Goal: Task Accomplishment & Management: Use online tool/utility

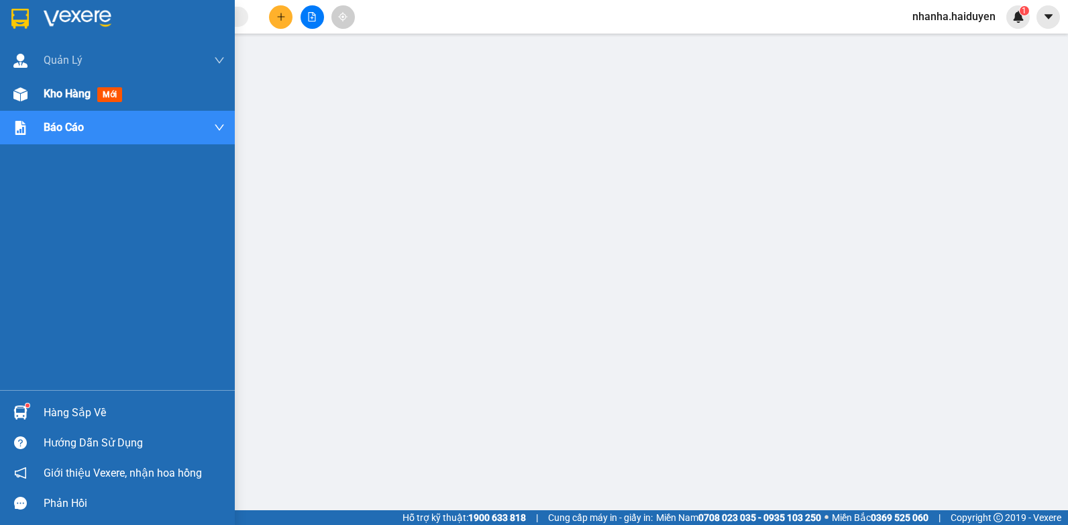
click at [37, 88] on div "Kho hàng mới" at bounding box center [117, 94] width 235 height 34
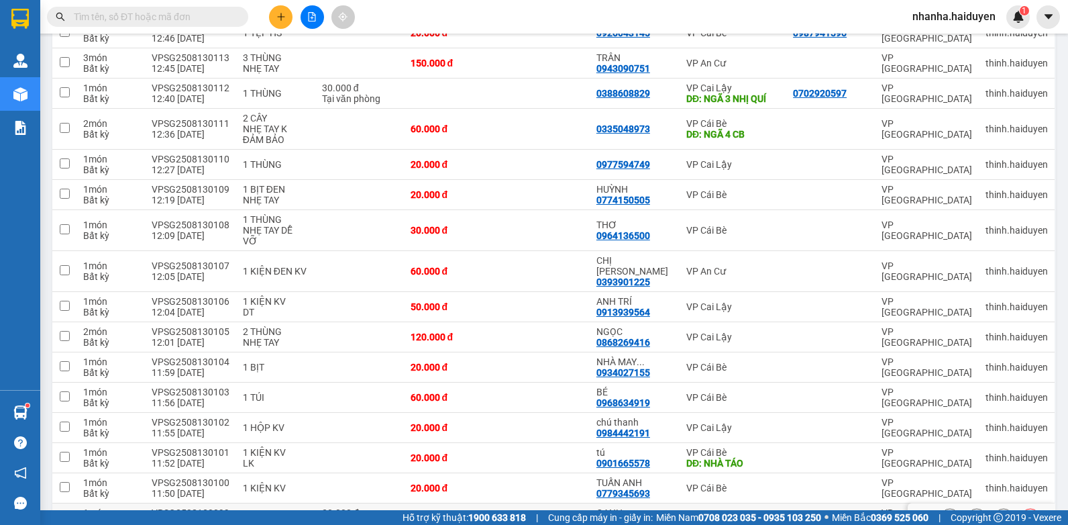
scroll to position [637, 0]
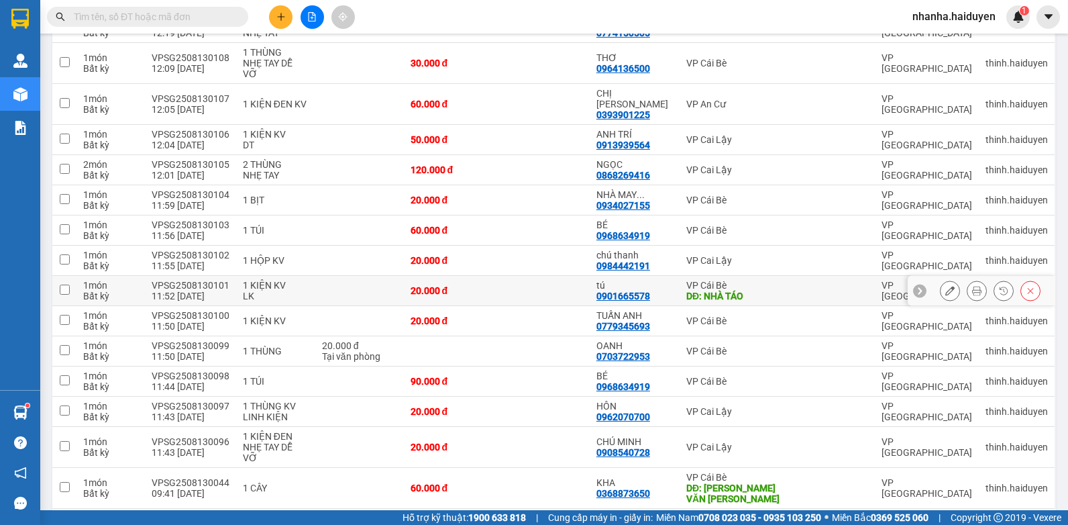
click at [695, 291] on div "DĐ: NHÀ TÁO" at bounding box center [733, 296] width 93 height 11
checkbox input "true"
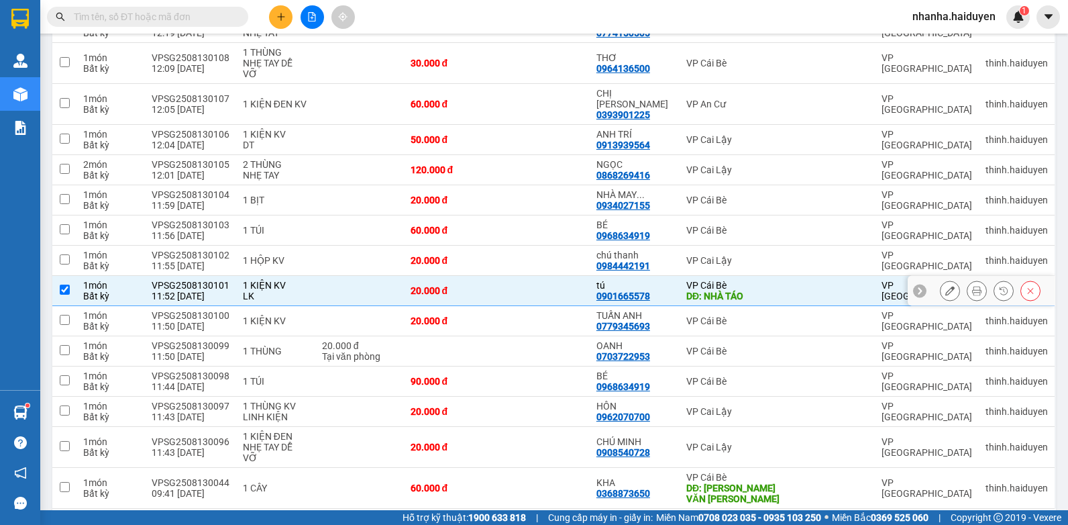
scroll to position [368, 0]
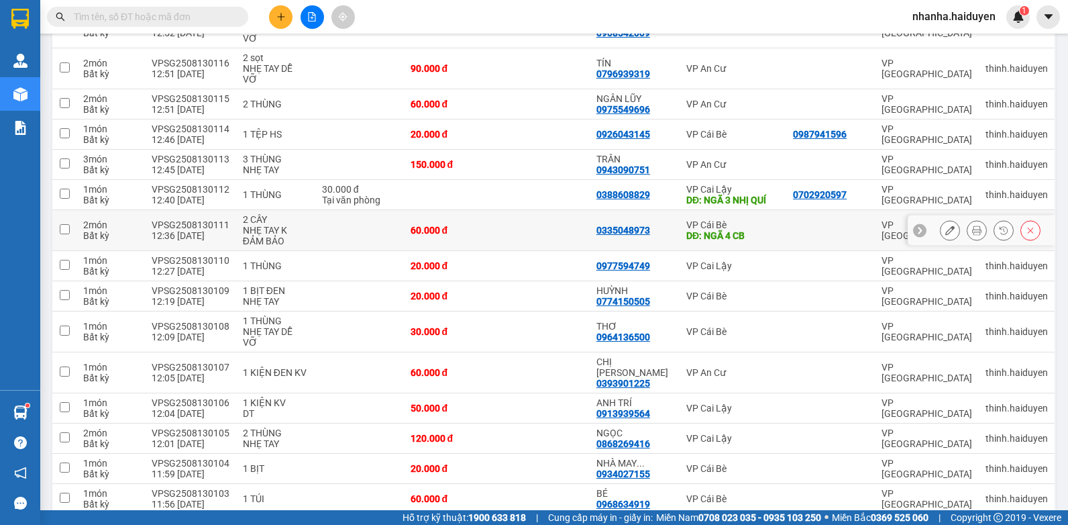
click at [701, 230] on div "DĐ: NGÃ 4 CB" at bounding box center [733, 235] width 93 height 11
checkbox input "true"
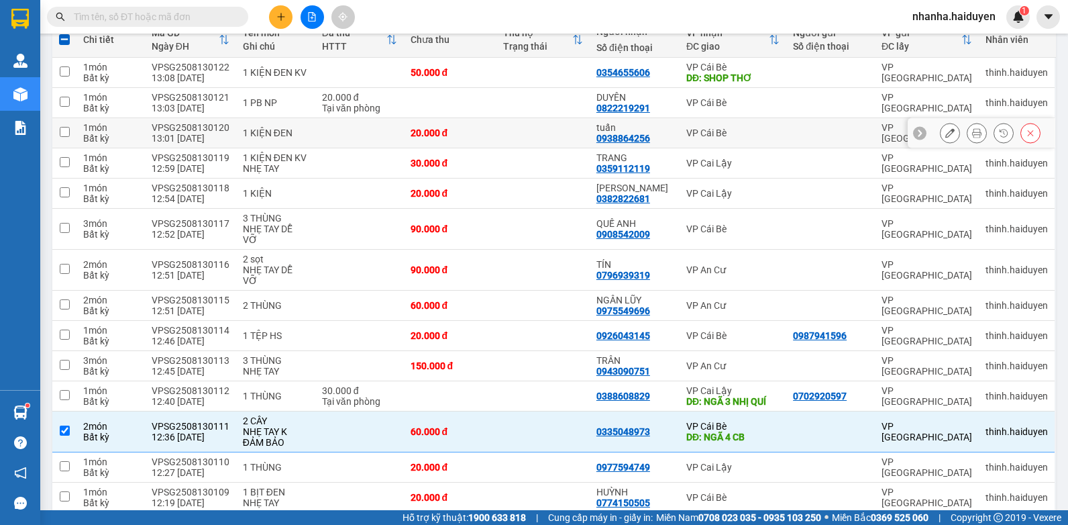
scroll to position [0, 0]
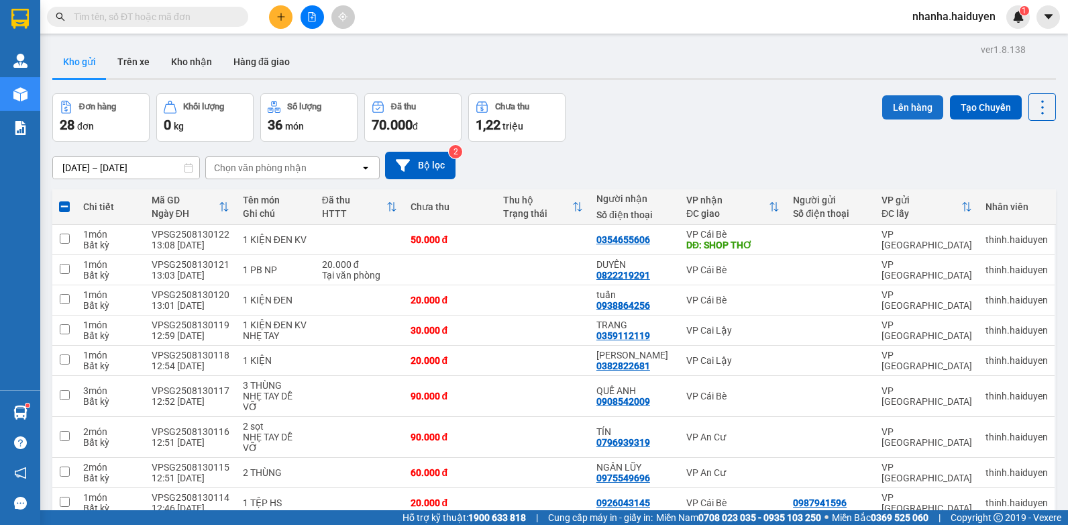
click at [893, 103] on button "Lên hàng" at bounding box center [912, 107] width 61 height 24
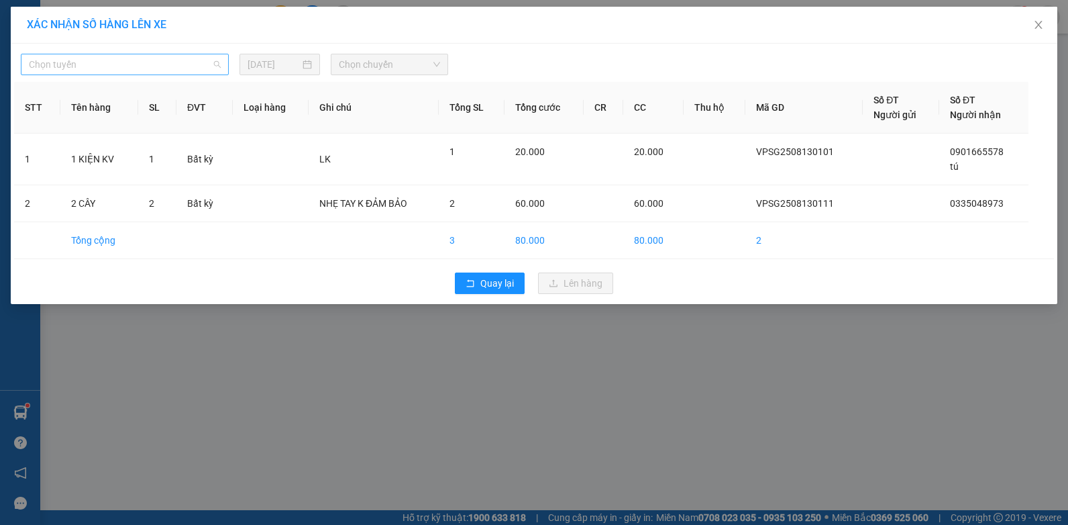
click at [128, 59] on span "Chọn tuyến" at bounding box center [125, 64] width 192 height 20
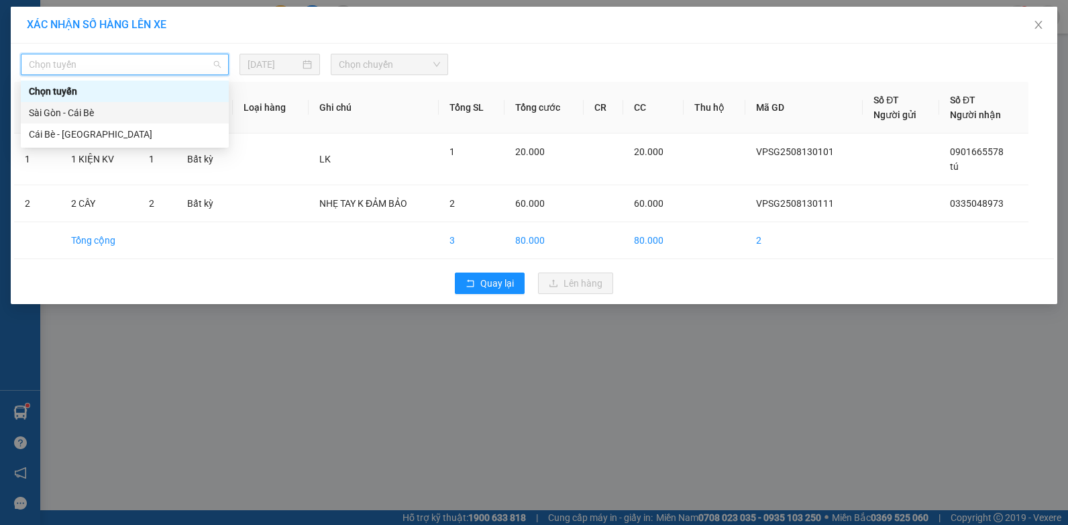
click at [125, 121] on div "Sài Gòn - Cái Bè" at bounding box center [125, 112] width 208 height 21
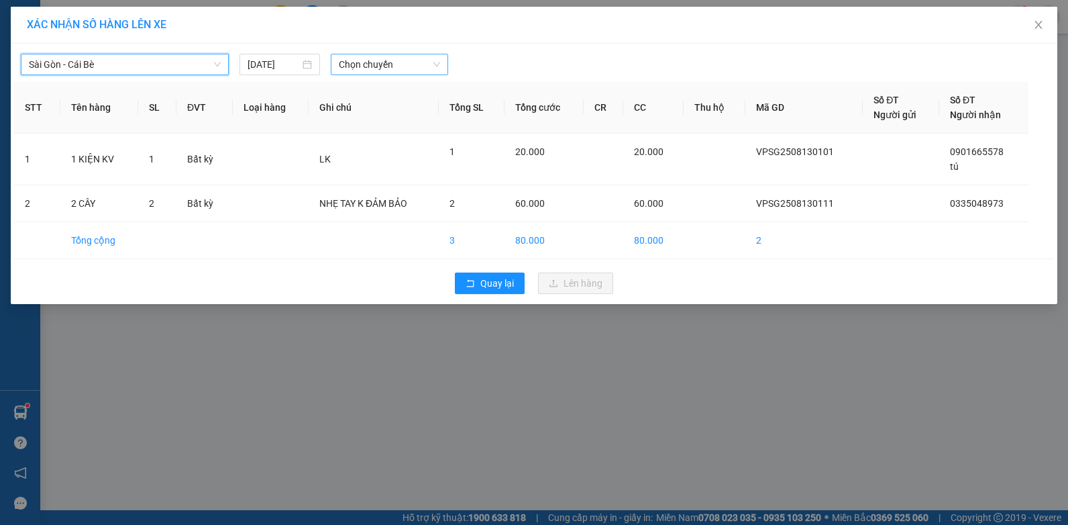
click at [342, 57] on span "Chọn chuyến" at bounding box center [389, 64] width 101 height 20
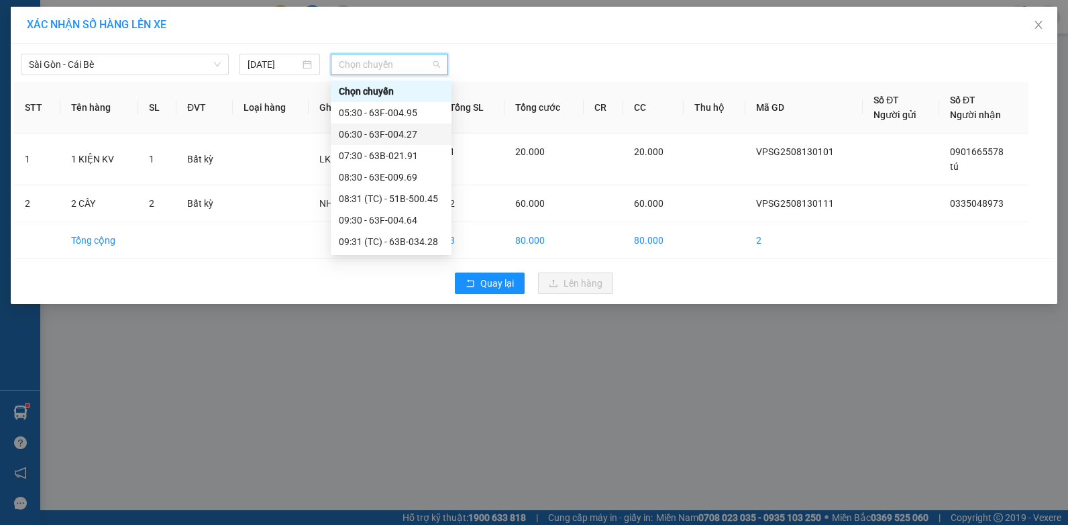
scroll to position [201, 0]
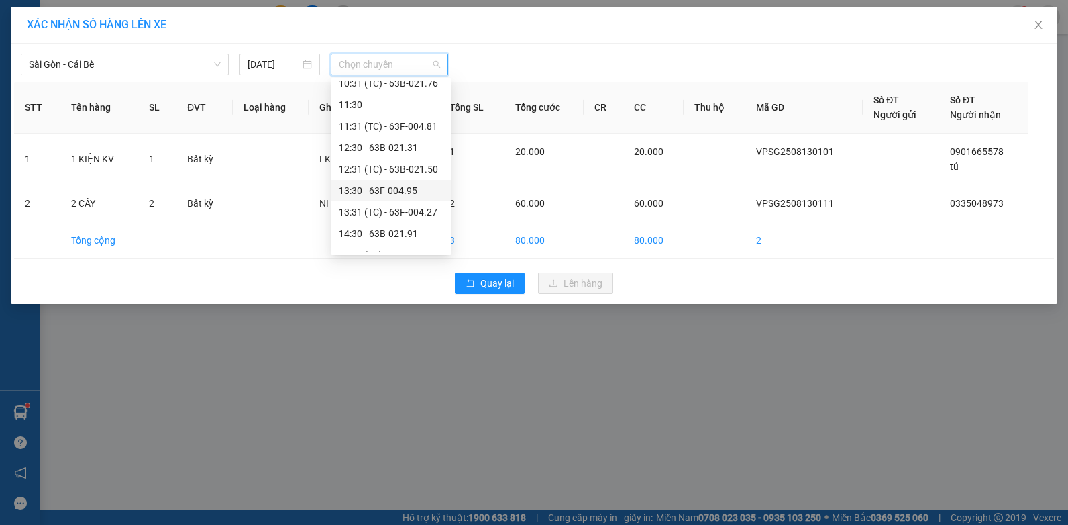
click at [395, 188] on div "13:30 - 63F-004.95" at bounding box center [391, 190] width 105 height 15
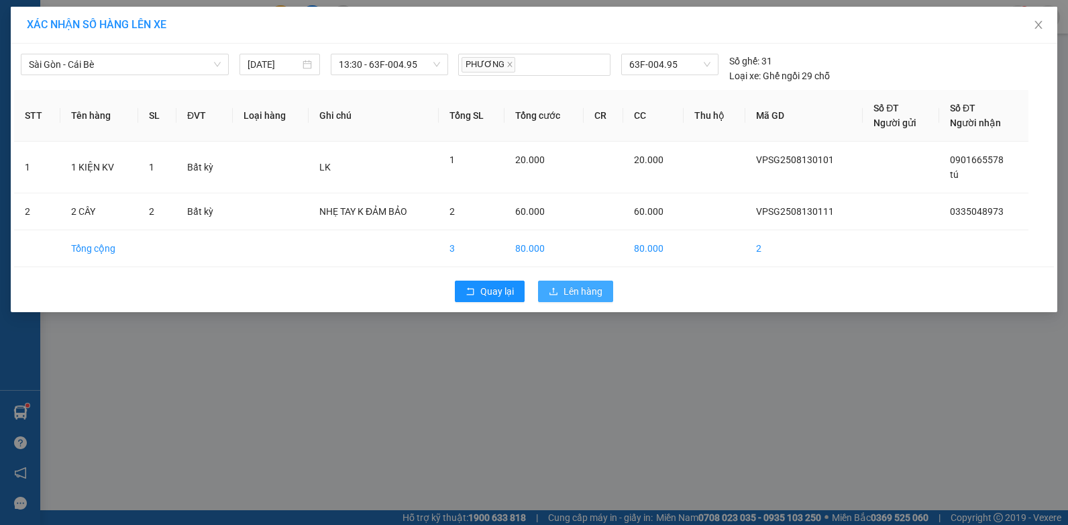
click at [558, 287] on icon "upload" at bounding box center [553, 291] width 9 height 9
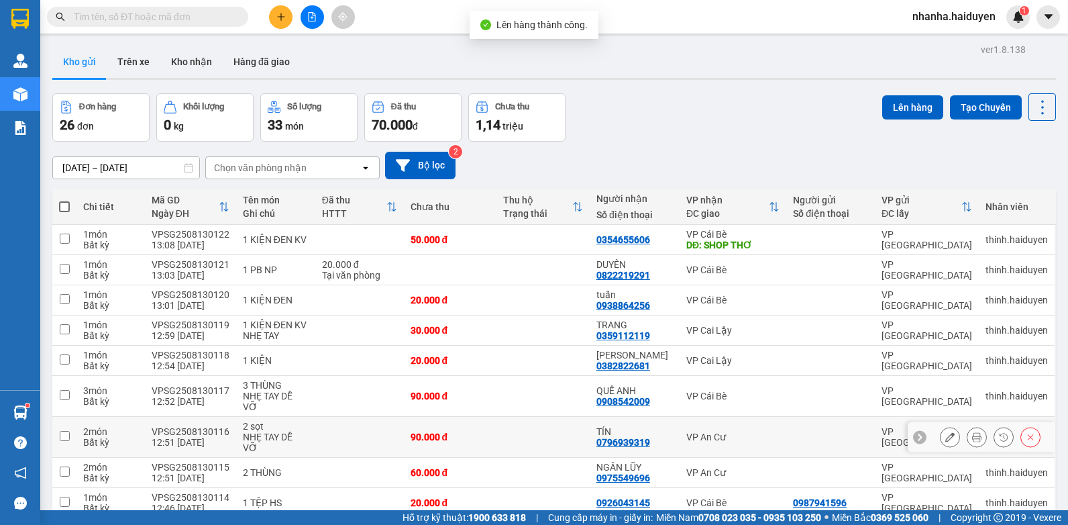
scroll to position [403, 0]
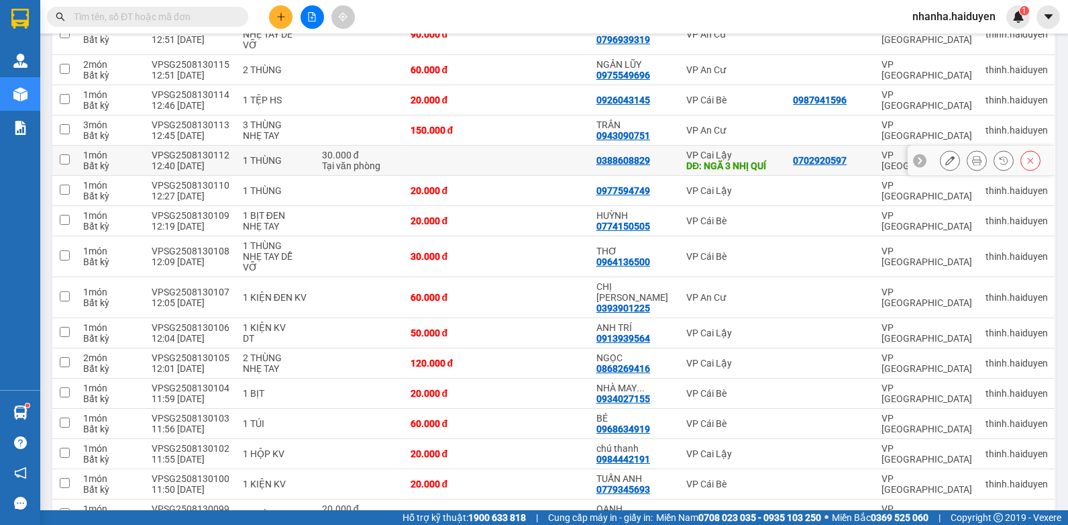
click at [503, 146] on td at bounding box center [543, 161] width 93 height 30
checkbox input "true"
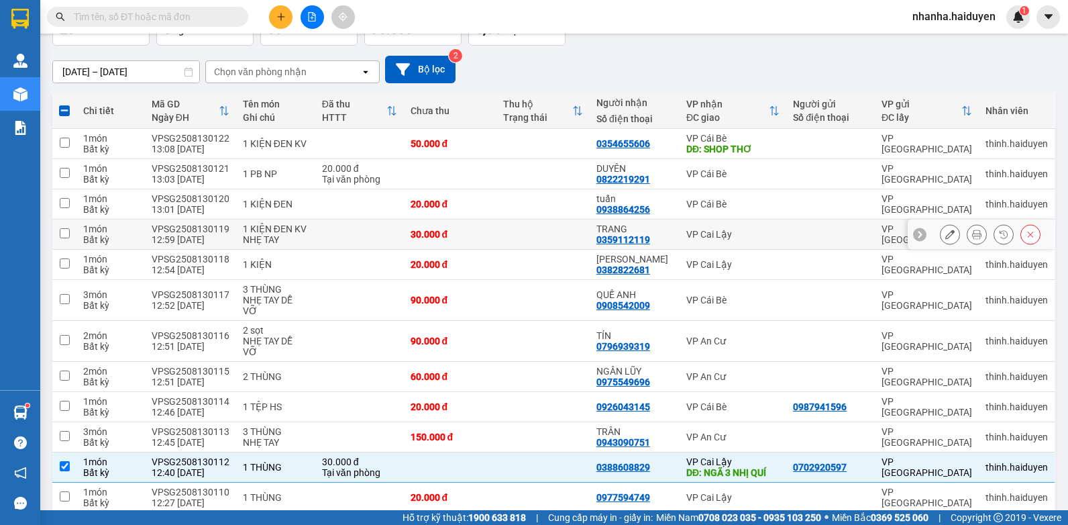
scroll to position [0, 0]
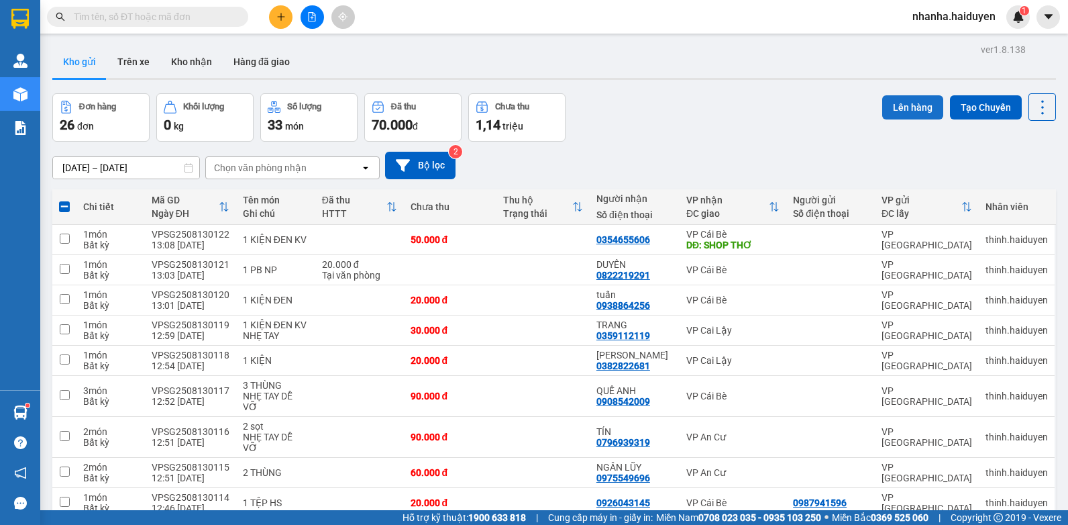
click at [900, 102] on button "Lên hàng" at bounding box center [912, 107] width 61 height 24
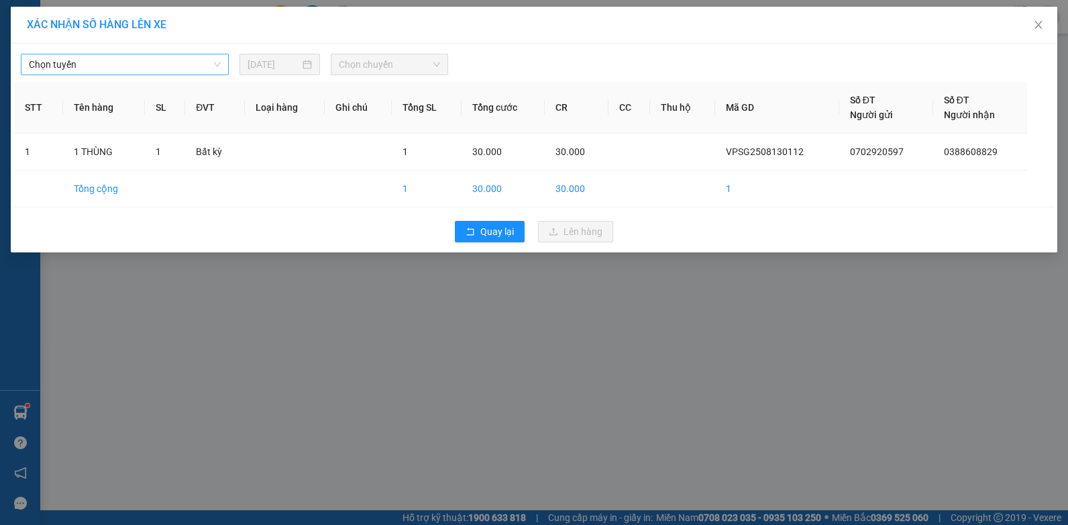
click at [168, 68] on span "Chọn tuyến" at bounding box center [125, 64] width 192 height 20
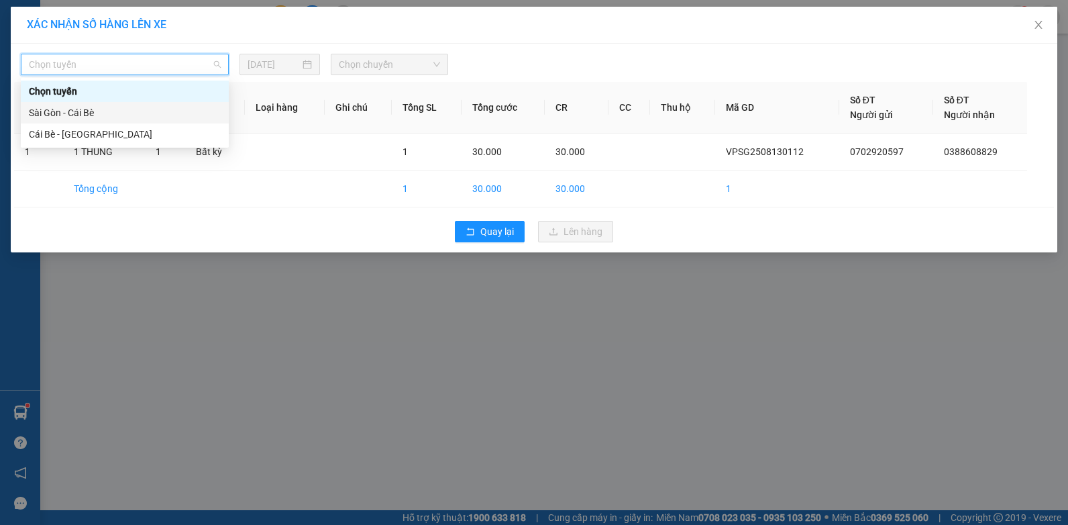
click at [136, 119] on div "Sài Gòn - Cái Bè" at bounding box center [125, 112] width 192 height 15
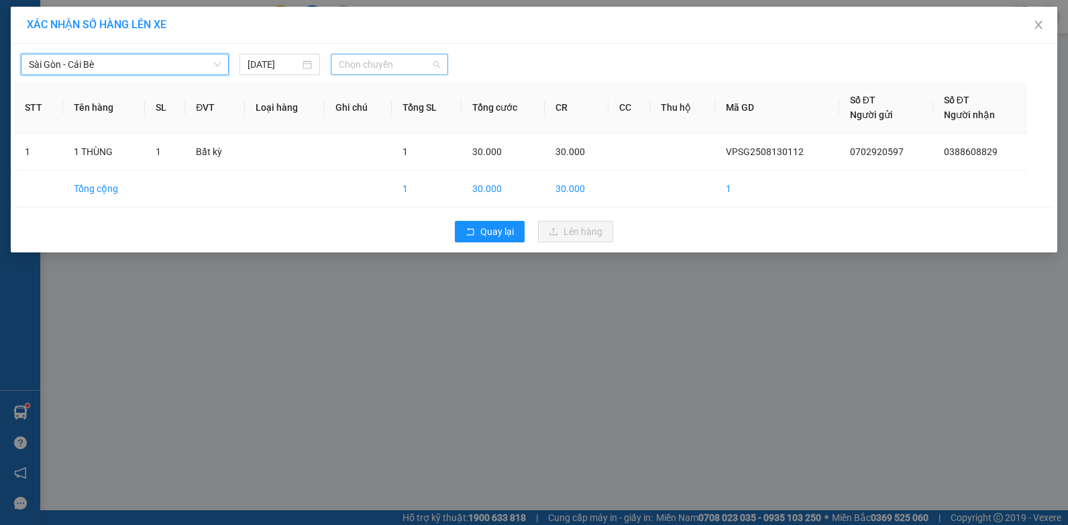
click at [391, 60] on span "Chọn chuyến" at bounding box center [389, 64] width 101 height 20
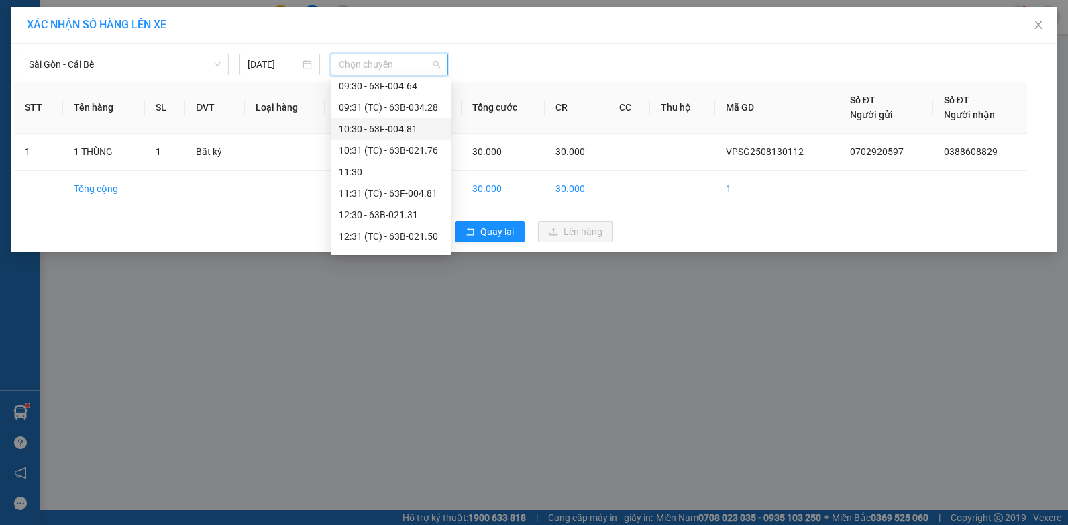
scroll to position [201, 0]
click at [359, 210] on div "13:31 (TC) - 63F-004.27" at bounding box center [391, 212] width 105 height 15
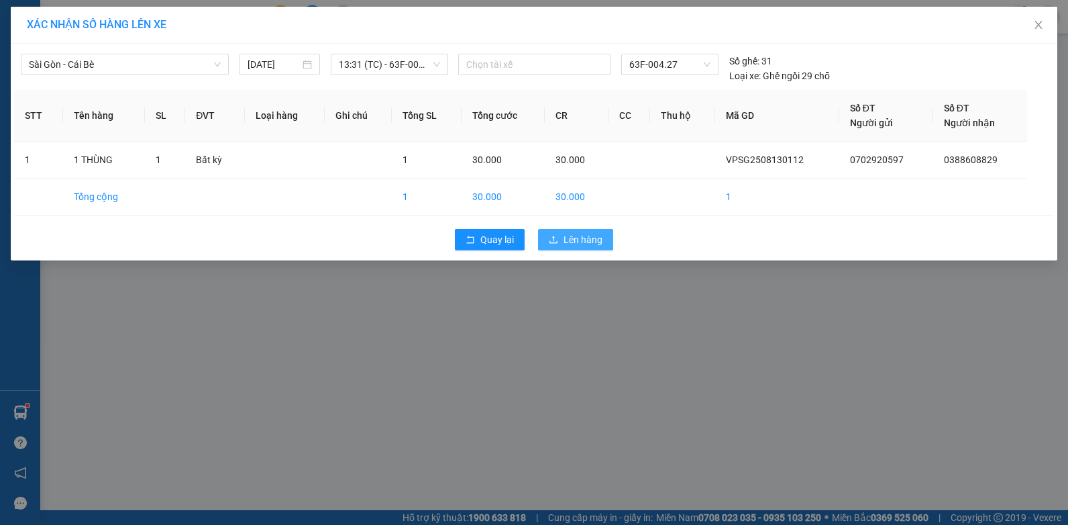
click at [576, 236] on span "Lên hàng" at bounding box center [583, 239] width 39 height 15
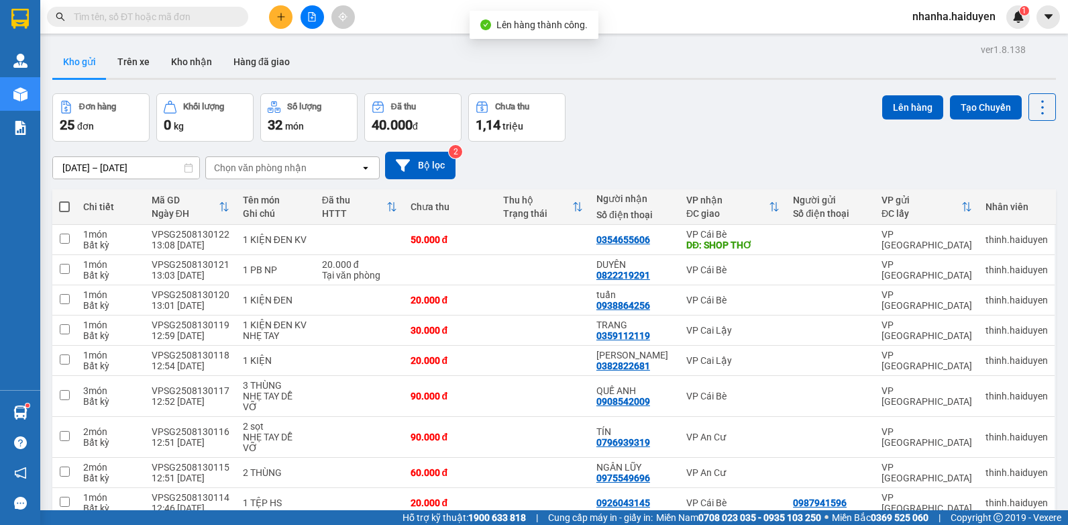
click at [305, 15] on button at bounding box center [312, 16] width 23 height 23
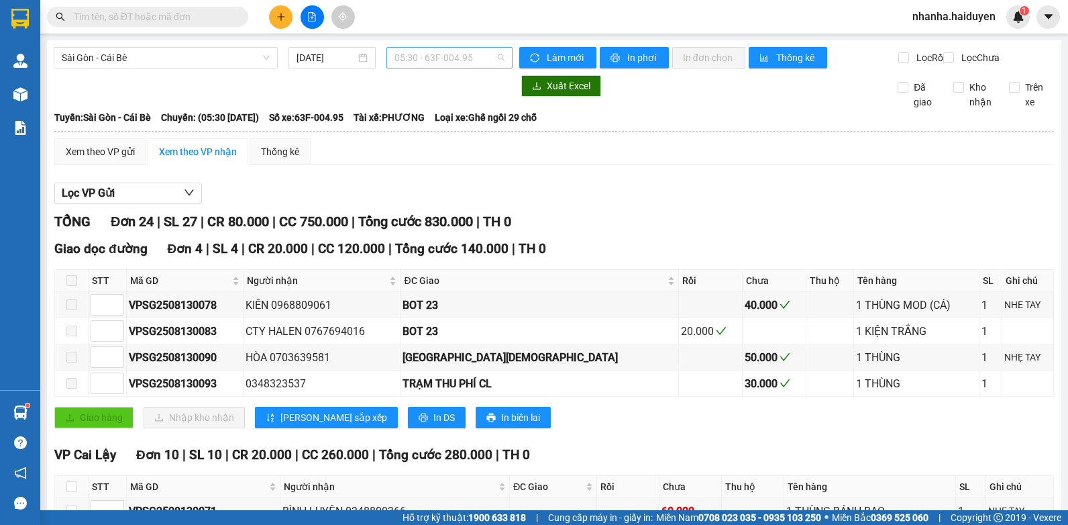
click at [405, 54] on span "05:30 - 63F-004.95" at bounding box center [450, 58] width 110 height 20
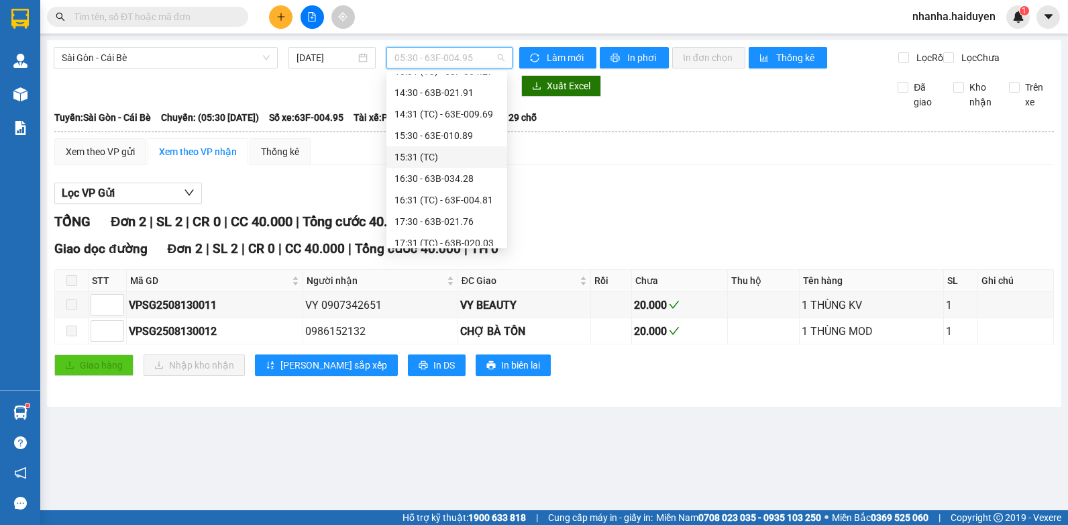
scroll to position [201, 0]
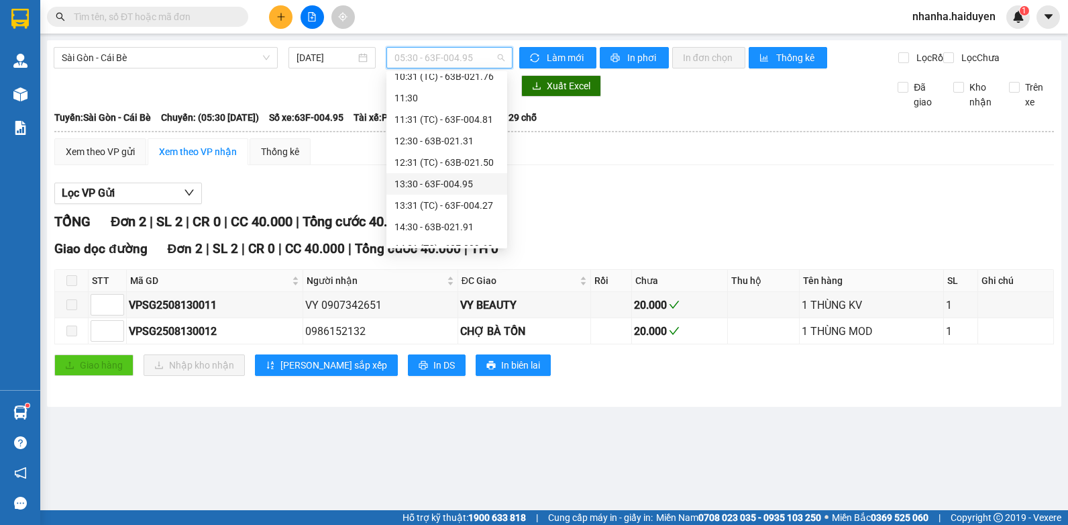
click at [420, 189] on div "13:30 - 63F-004.95" at bounding box center [447, 183] width 105 height 15
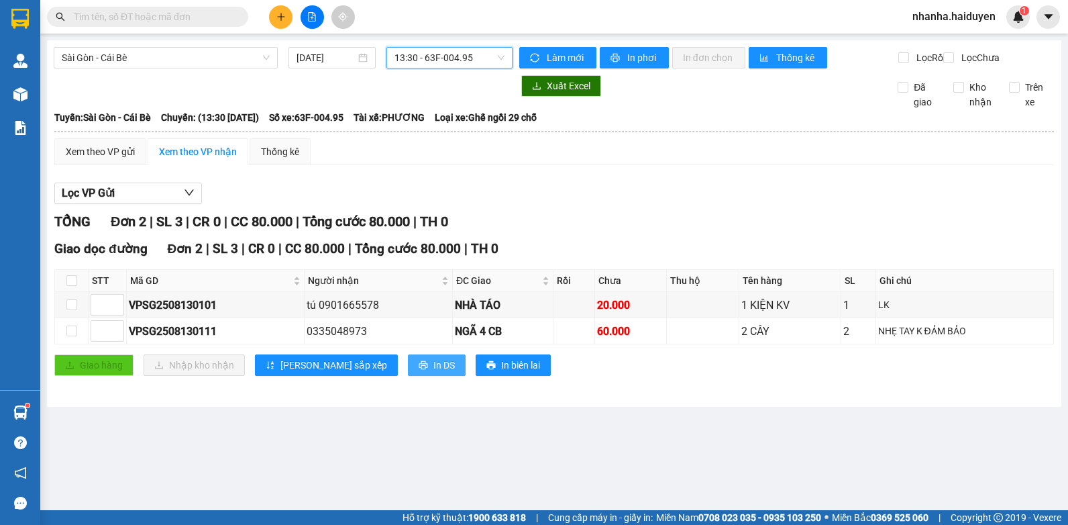
click at [408, 366] on button "In DS" at bounding box center [437, 364] width 58 height 21
click at [493, 60] on span "13:30 - 63F-004.95" at bounding box center [450, 58] width 110 height 20
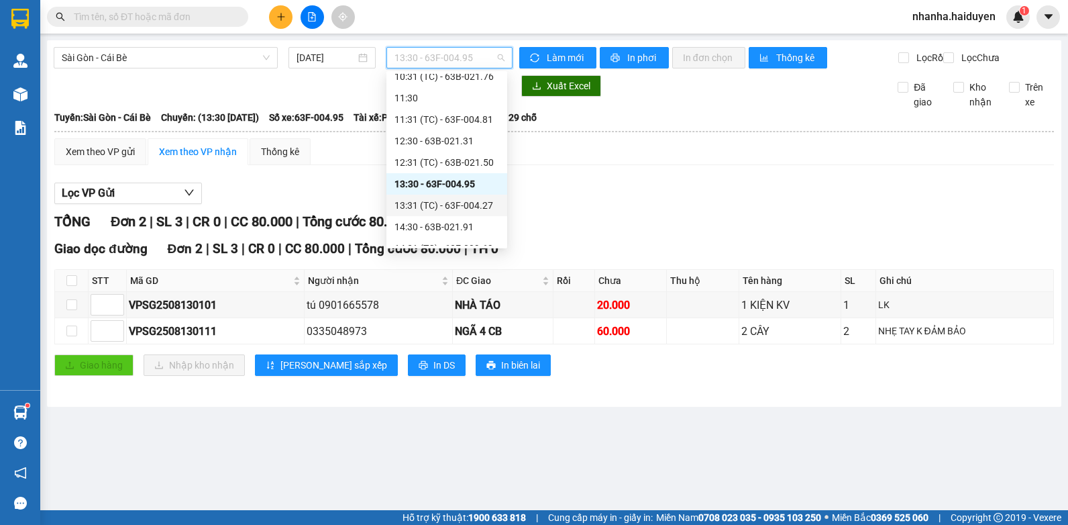
click at [466, 199] on div "13:31 (TC) - 63F-004.27" at bounding box center [447, 205] width 105 height 15
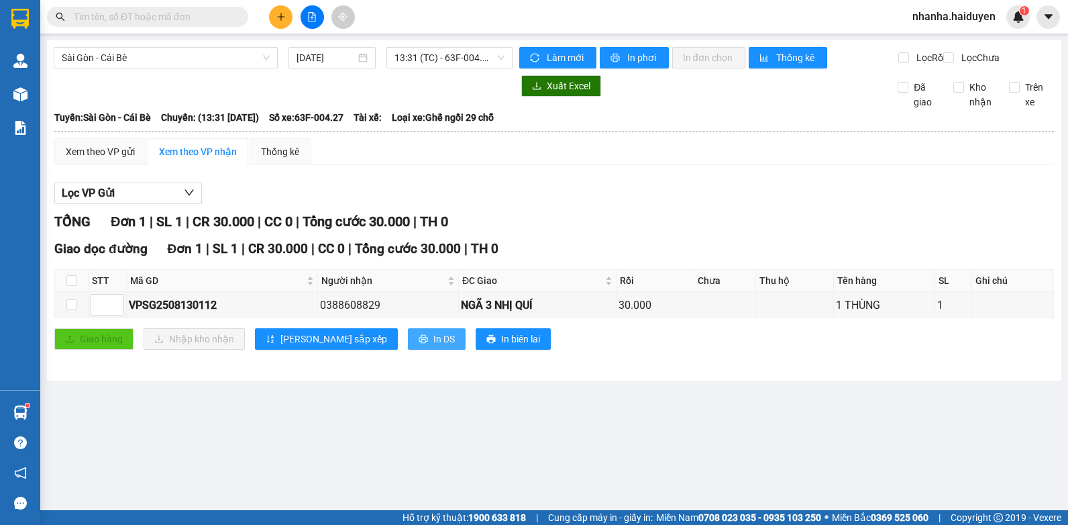
click at [434, 346] on span "In DS" at bounding box center [444, 339] width 21 height 15
click at [66, 286] on input "checkbox" at bounding box center [71, 280] width 11 height 11
checkbox input "true"
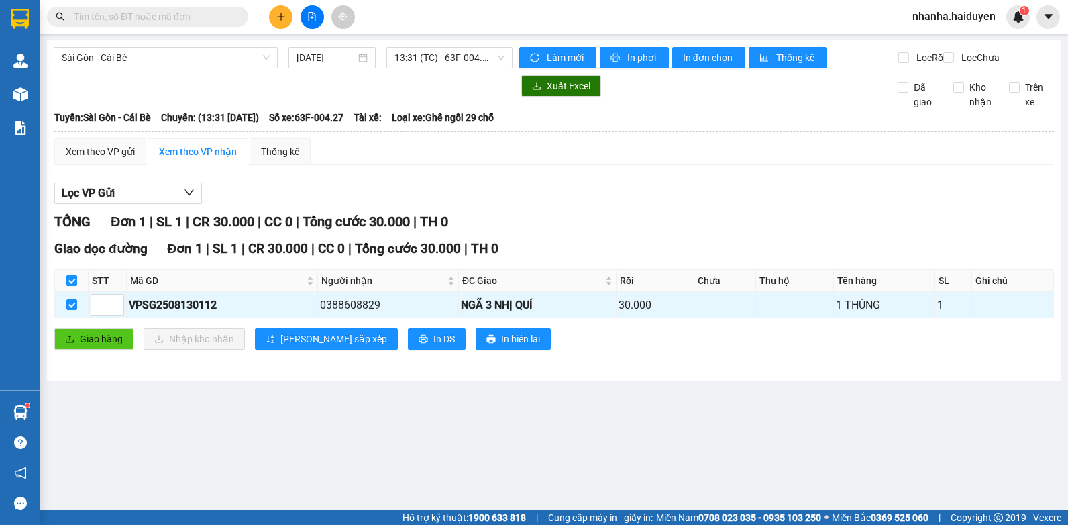
checkbox input "true"
click at [83, 344] on span "Giao hàng" at bounding box center [101, 339] width 43 height 15
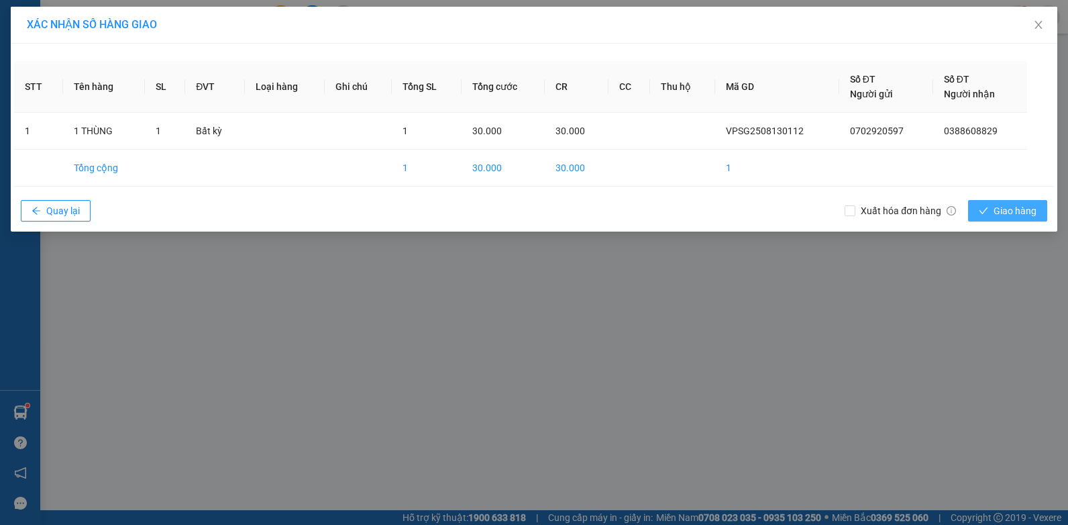
click at [1010, 207] on span "Giao hàng" at bounding box center [1015, 210] width 43 height 15
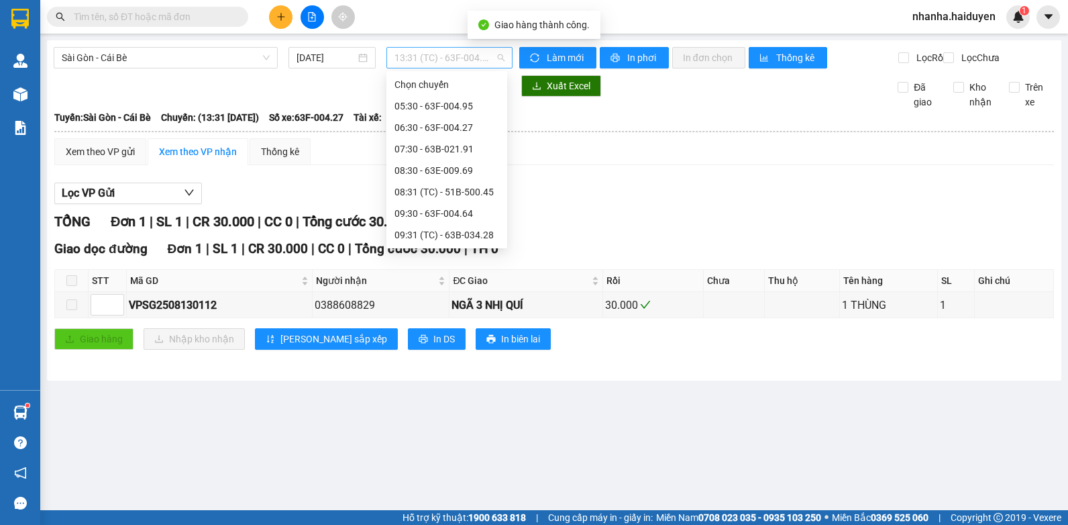
click at [423, 64] on span "13:31 (TC) - 63F-004.27" at bounding box center [450, 58] width 110 height 20
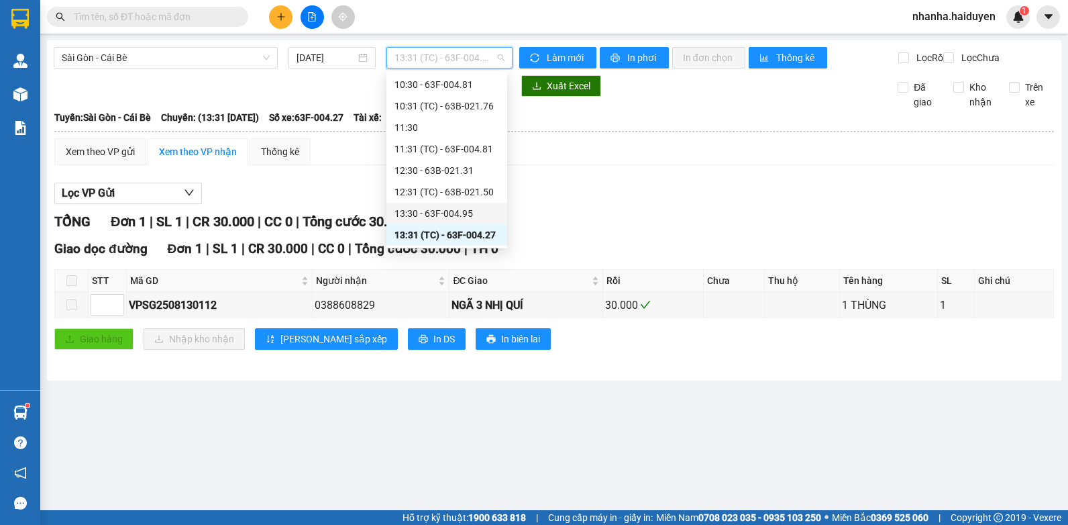
click at [413, 223] on div "13:30 - 63F-004.95" at bounding box center [447, 213] width 121 height 21
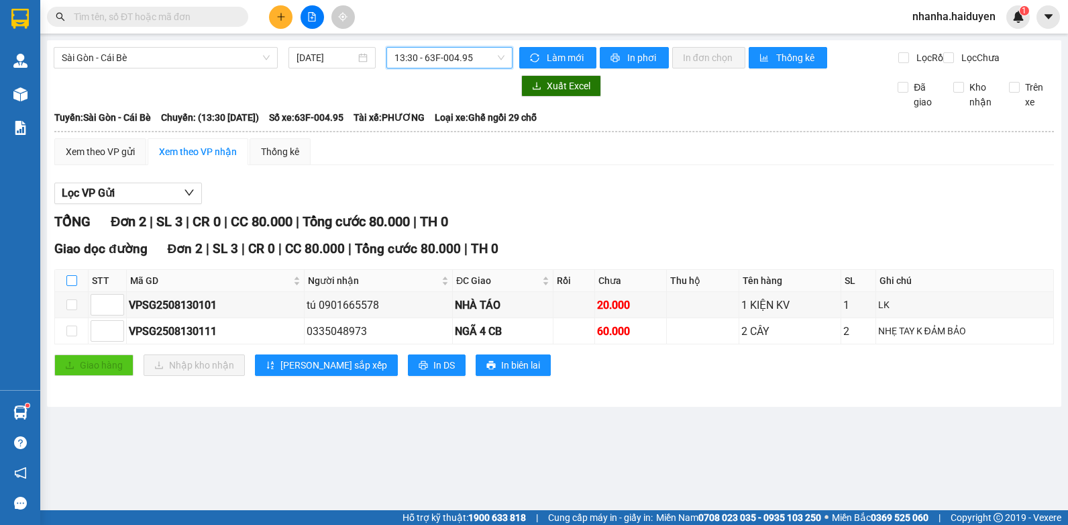
click at [74, 286] on input "checkbox" at bounding box center [71, 280] width 11 height 11
checkbox input "true"
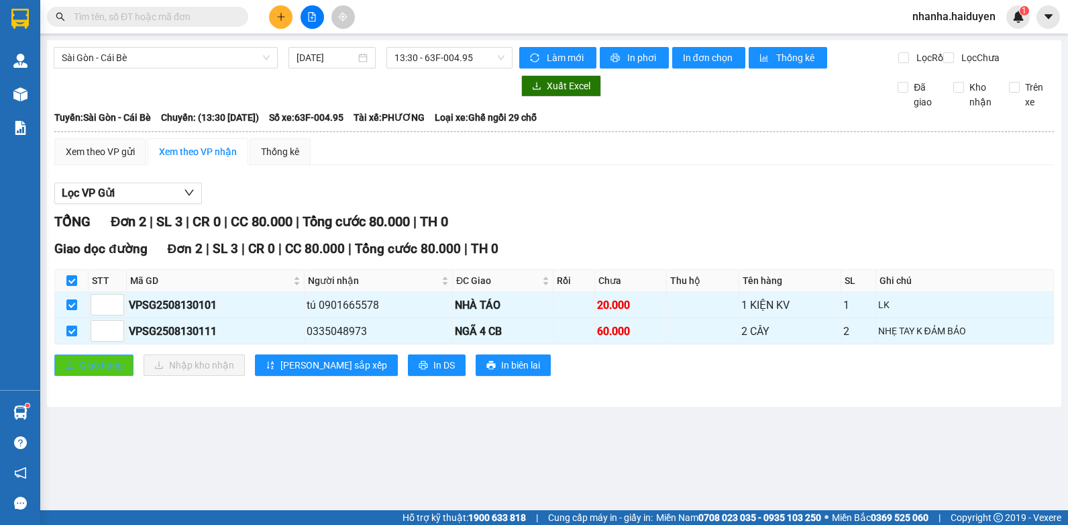
click at [102, 372] on span "Giao hàng" at bounding box center [101, 365] width 43 height 15
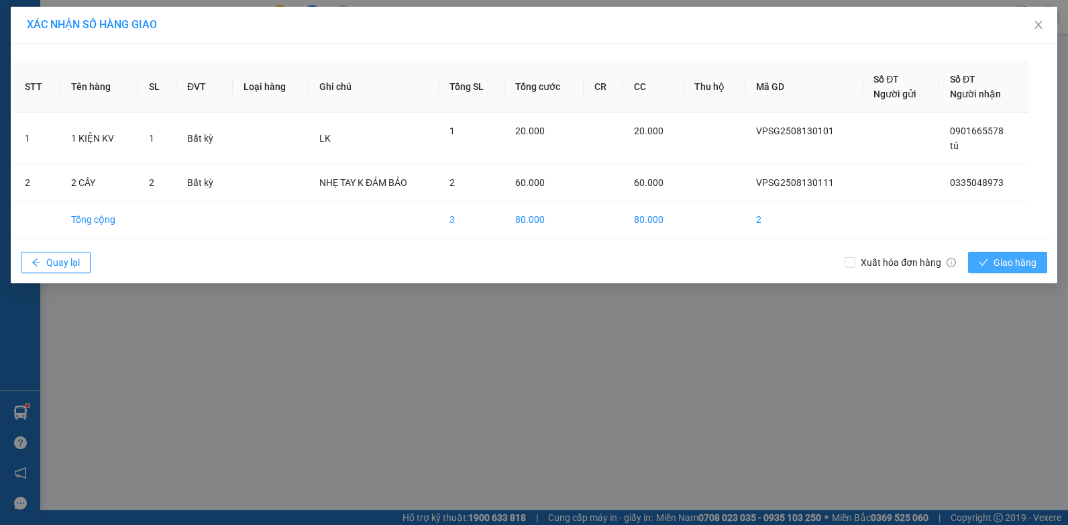
click at [1007, 254] on button "Giao hàng" at bounding box center [1007, 262] width 79 height 21
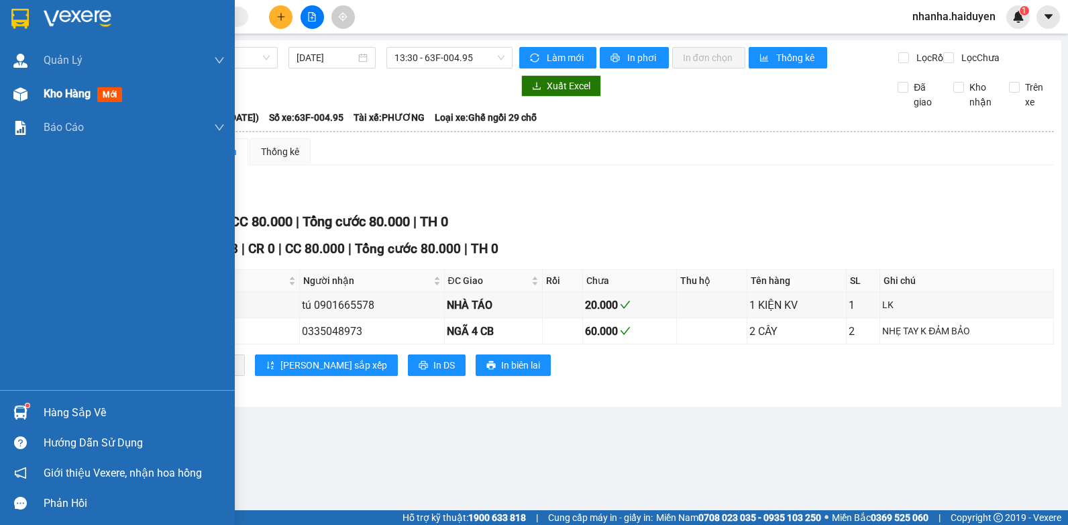
click at [1, 97] on div "Kho hàng mới" at bounding box center [117, 94] width 235 height 34
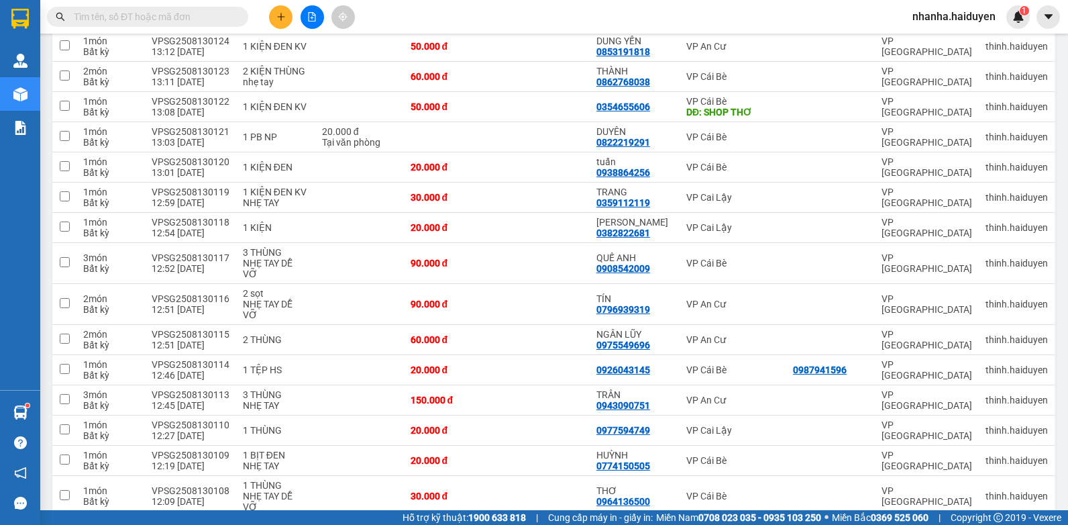
scroll to position [110, 0]
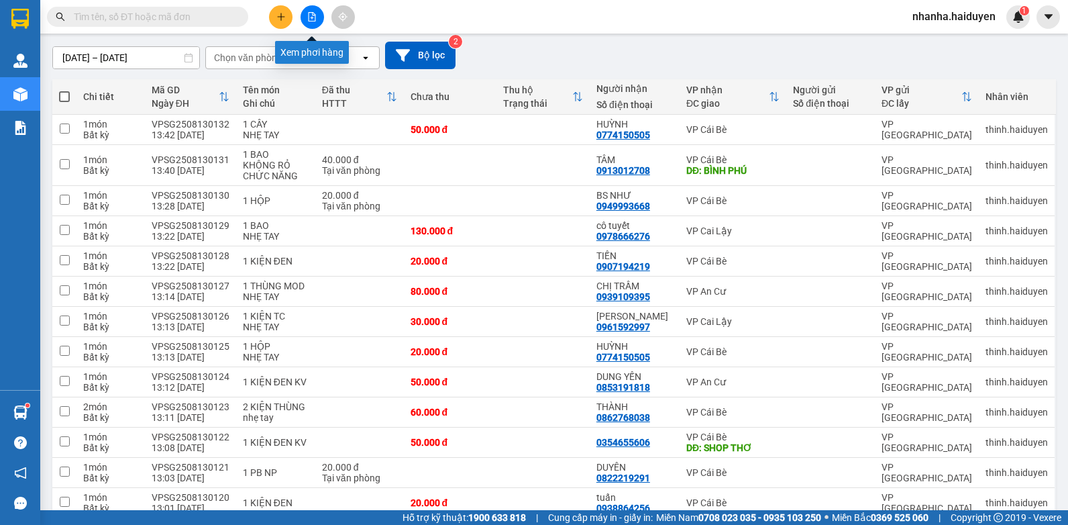
click at [302, 16] on button at bounding box center [312, 16] width 23 height 23
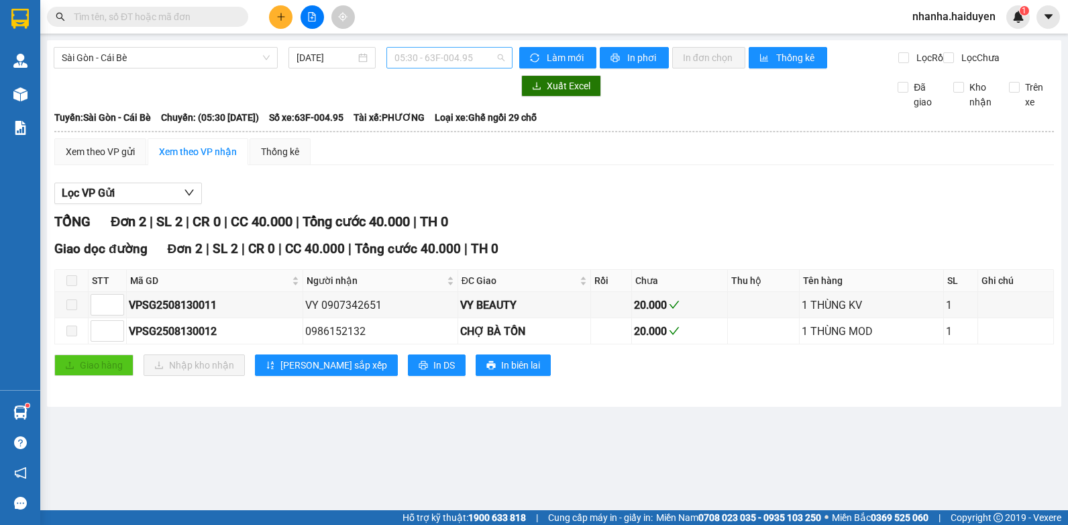
click at [456, 61] on span "05:30 - 63F-004.95" at bounding box center [450, 58] width 110 height 20
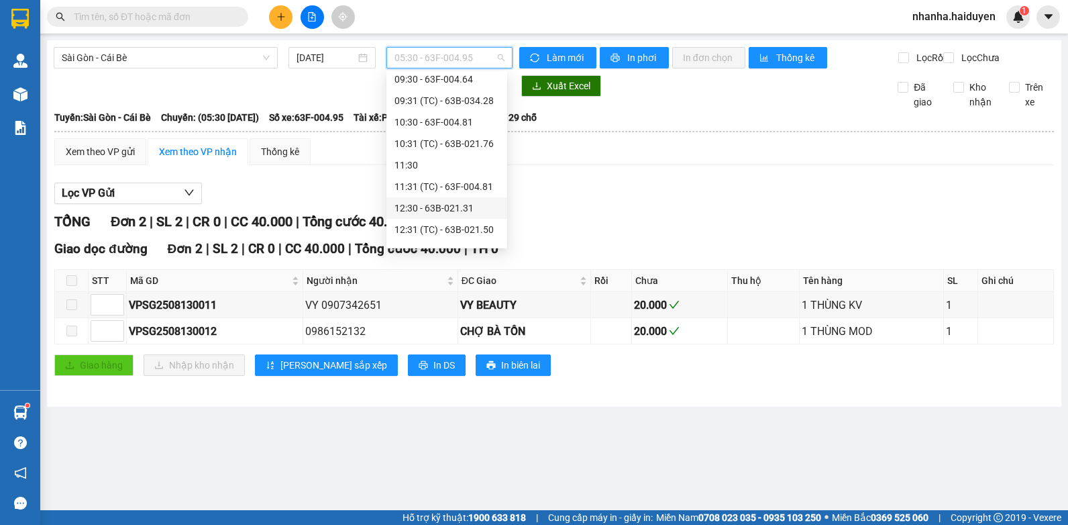
scroll to position [268, 0]
click at [460, 110] on div "13:30 - 63F-004.95" at bounding box center [447, 116] width 105 height 15
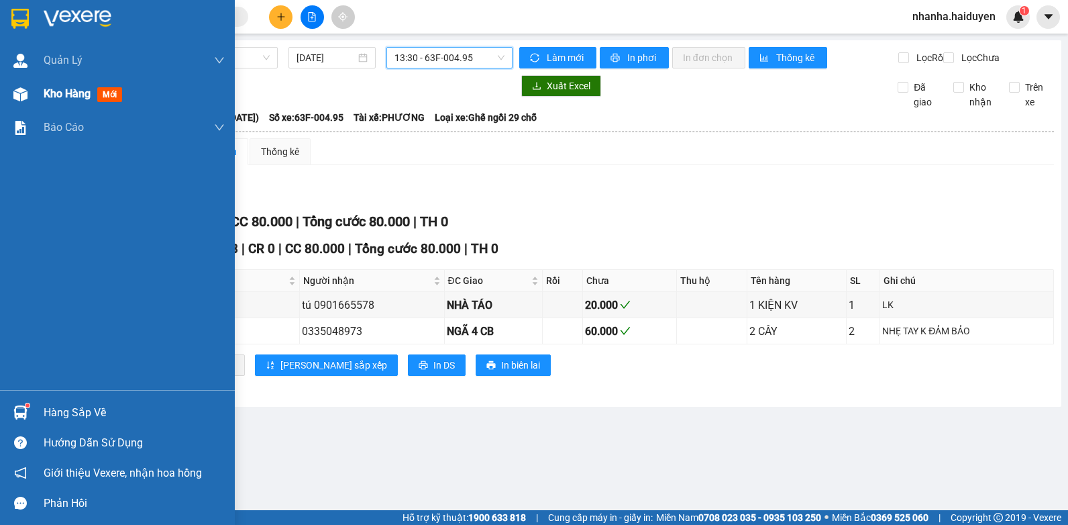
click at [13, 83] on div at bounding box center [20, 94] width 23 height 23
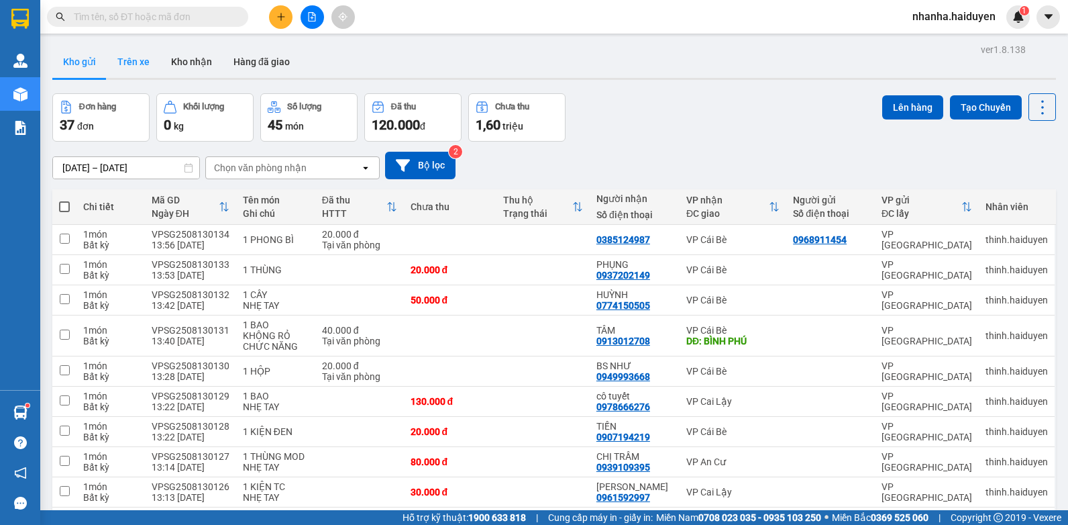
click at [109, 53] on button "Trên xe" at bounding box center [134, 62] width 54 height 32
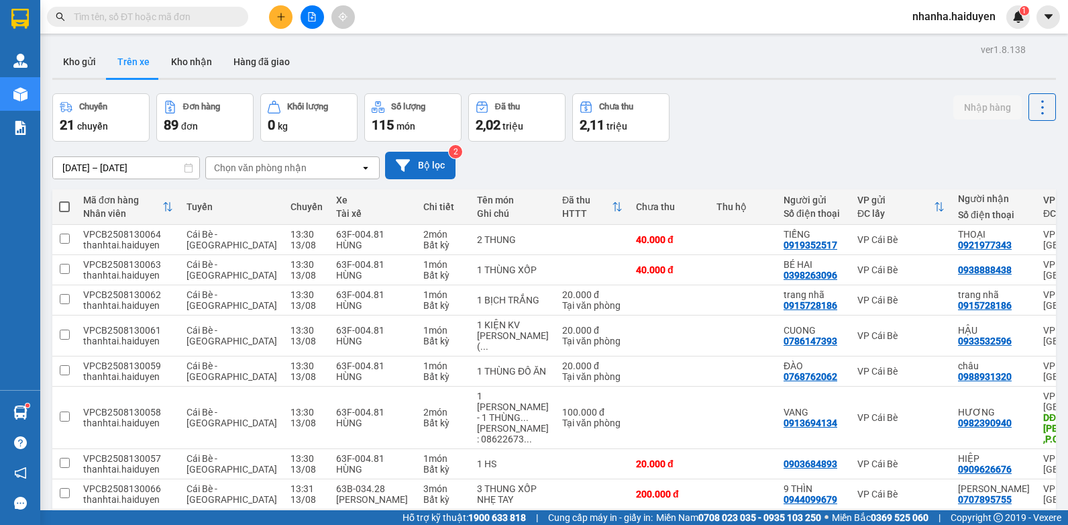
click at [428, 162] on button "Bộ lọc" at bounding box center [420, 166] width 70 height 28
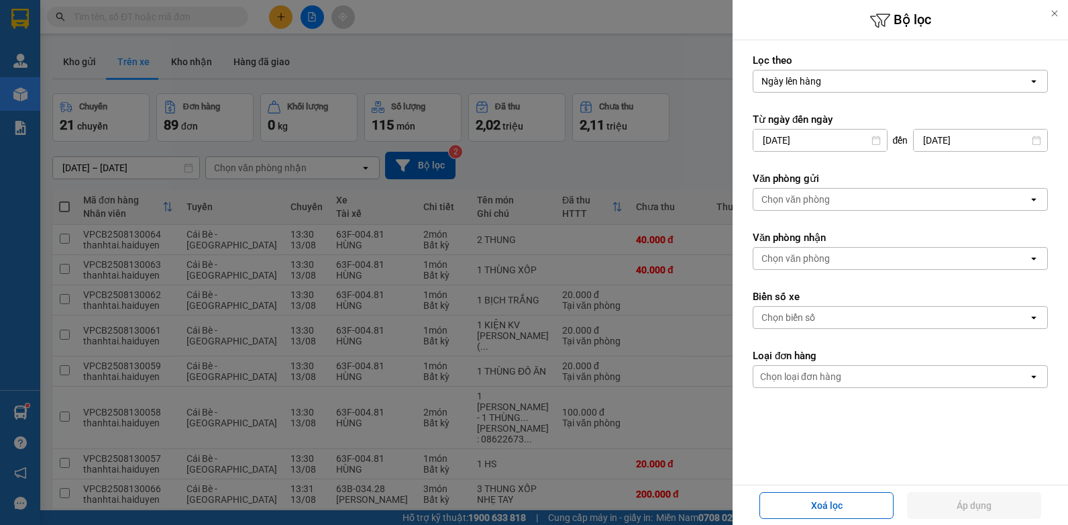
click at [850, 207] on div "Chọn văn phòng" at bounding box center [891, 199] width 275 height 21
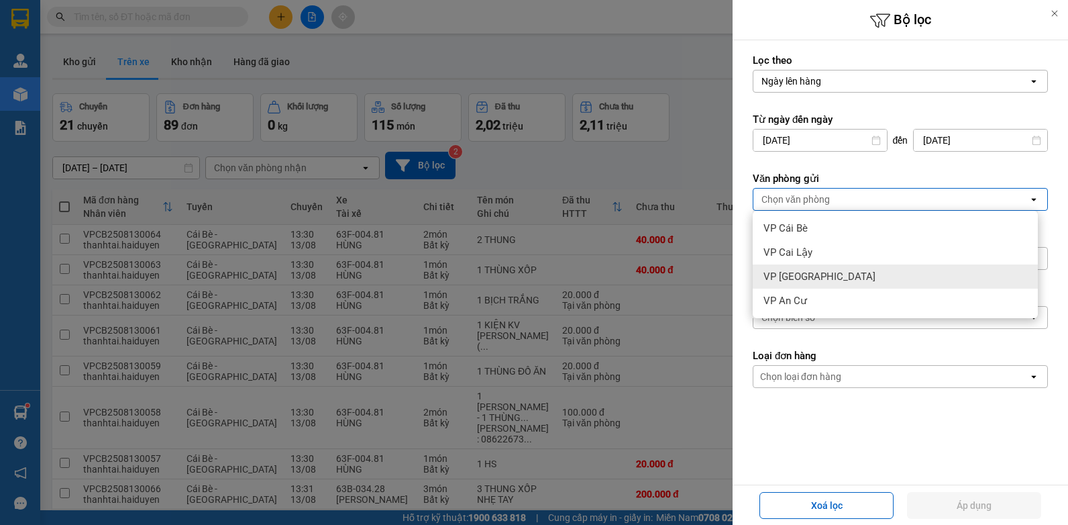
click at [807, 279] on span "VP [GEOGRAPHIC_DATA]" at bounding box center [820, 276] width 112 height 13
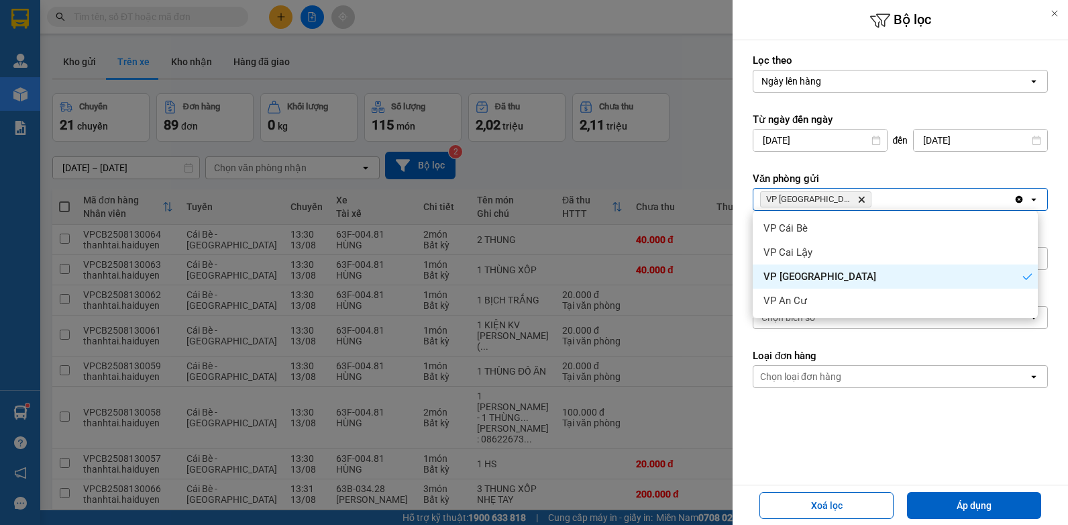
drag, startPoint x: 991, startPoint y: 472, endPoint x: 984, endPoint y: 480, distance: 11.4
click at [984, 479] on form "Lọc [PERSON_NAME] [PERSON_NAME] hàng open Từ ngày đến ngày [DATE] Press the dow…" at bounding box center [900, 281] width 295 height 455
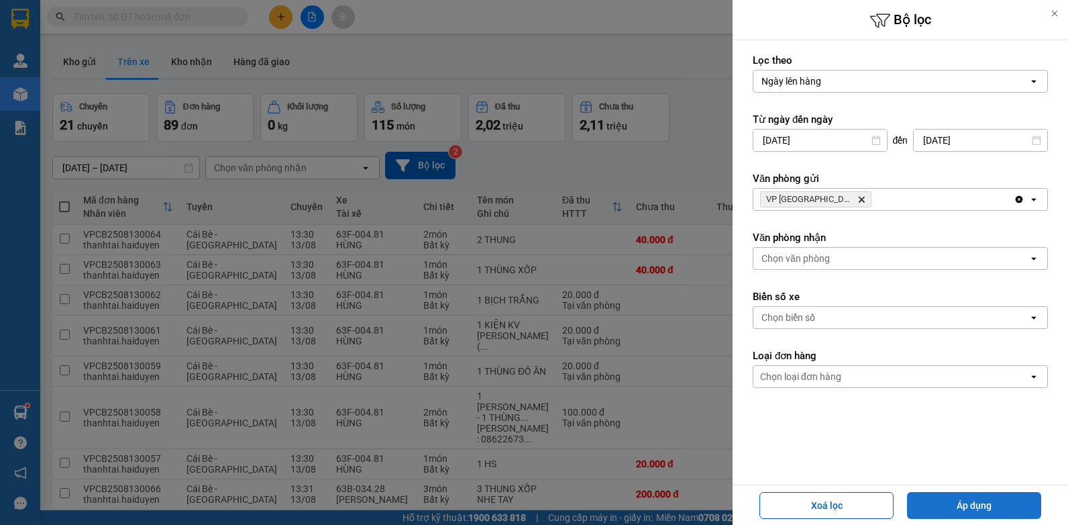
click at [972, 507] on button "Áp dụng" at bounding box center [974, 505] width 134 height 27
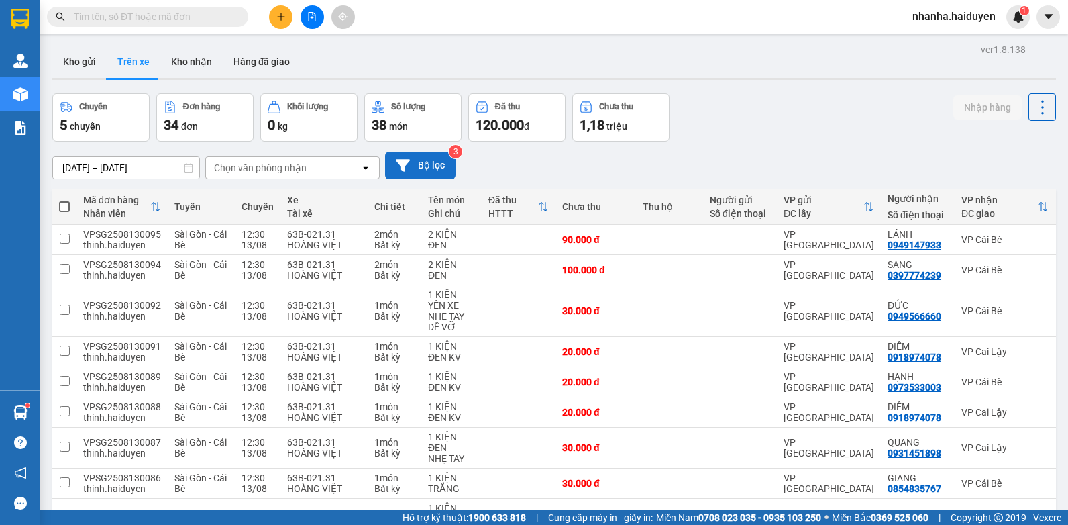
click at [423, 164] on button "Bộ lọc" at bounding box center [420, 166] width 70 height 28
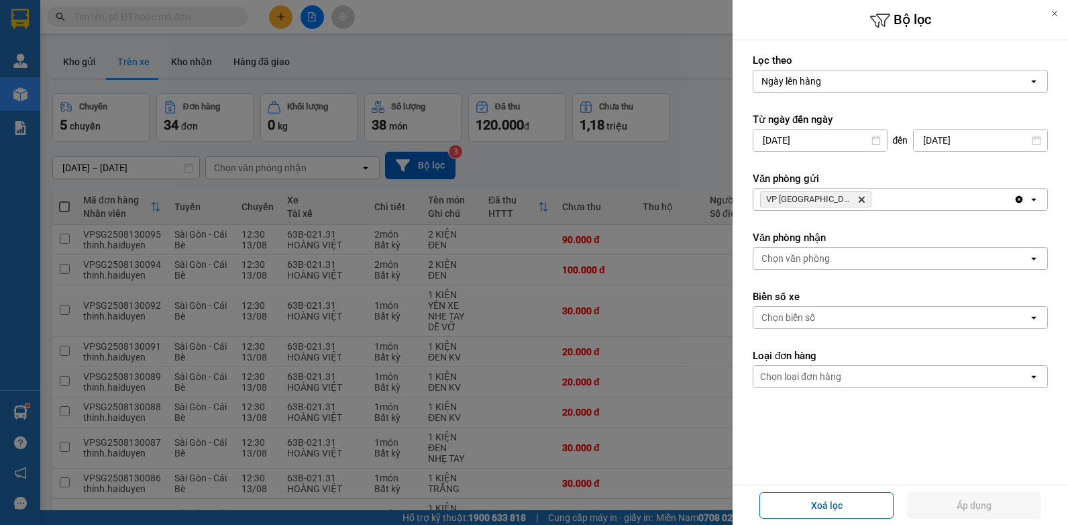
click at [584, 287] on div at bounding box center [534, 262] width 1068 height 525
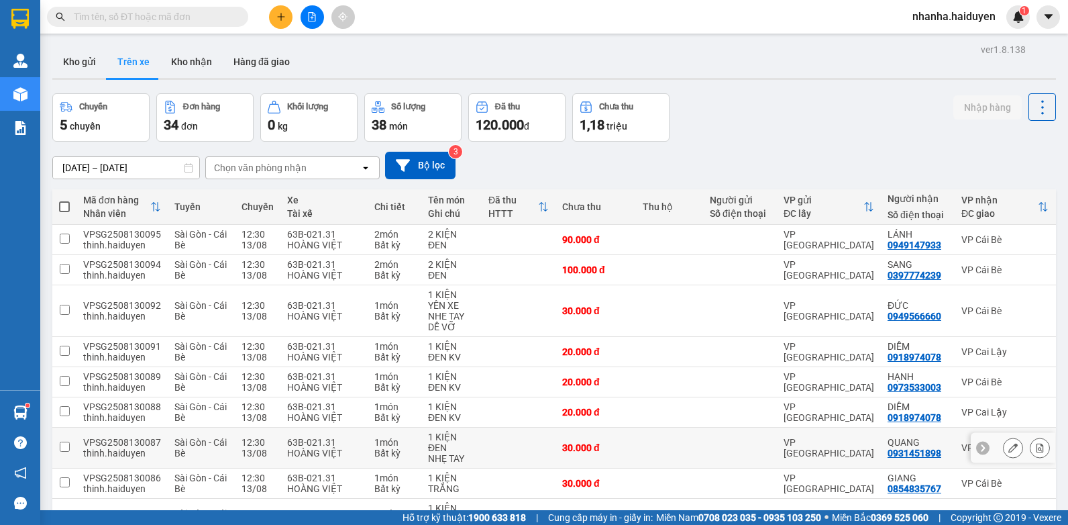
scroll to position [142, 0]
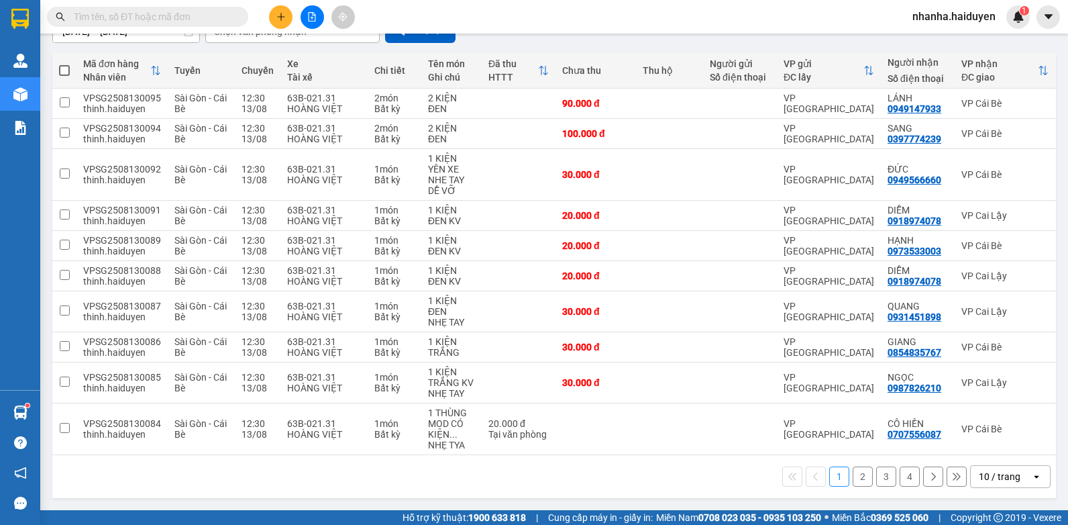
click at [999, 474] on div "10 / trang" at bounding box center [1000, 476] width 42 height 13
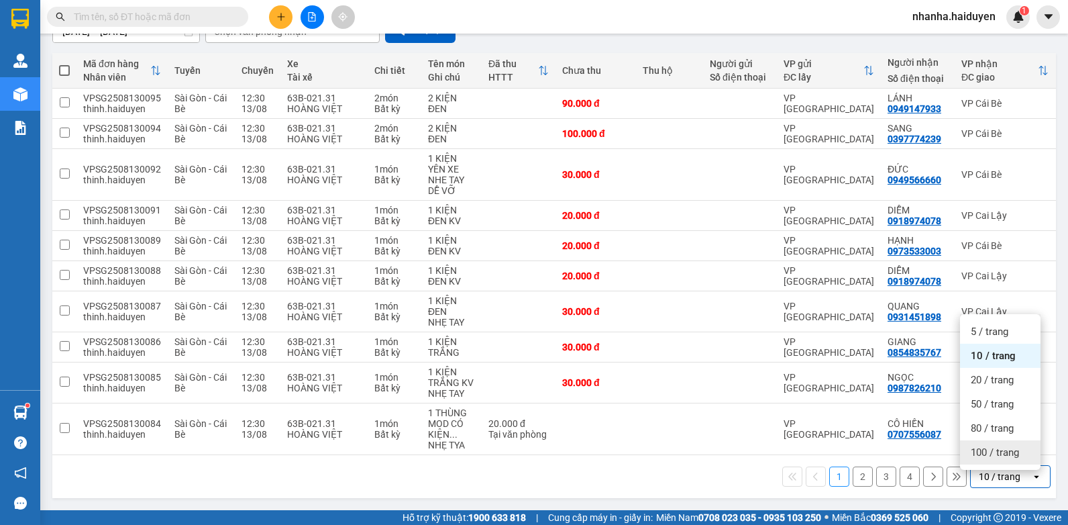
click at [999, 450] on span "100 / trang" at bounding box center [995, 452] width 48 height 13
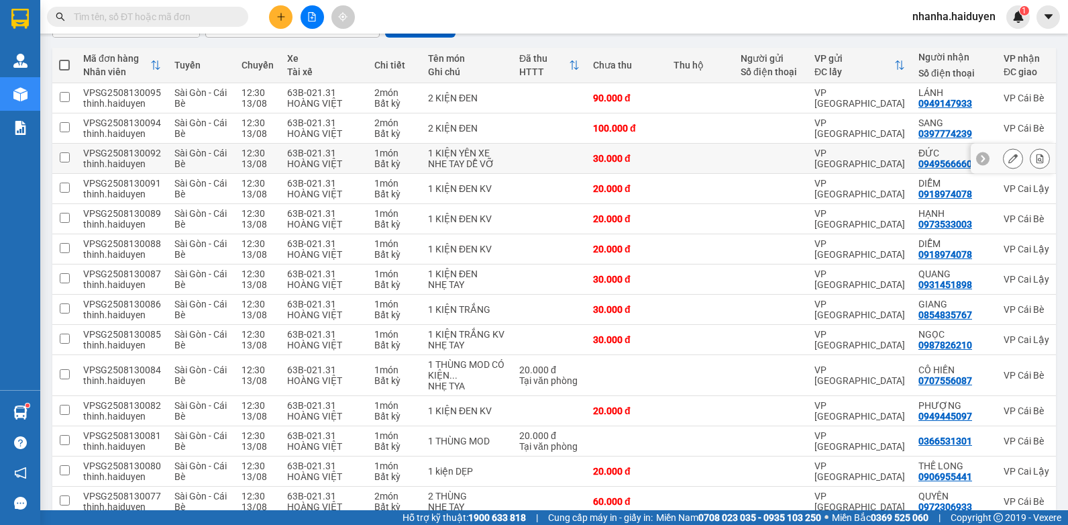
scroll to position [0, 0]
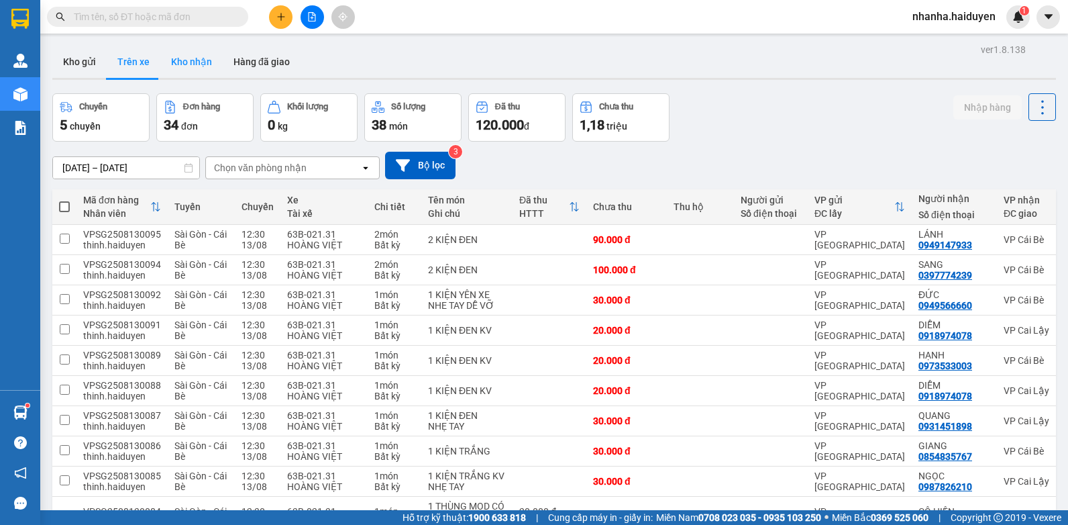
click at [205, 61] on button "Kho nhận" at bounding box center [191, 62] width 62 height 32
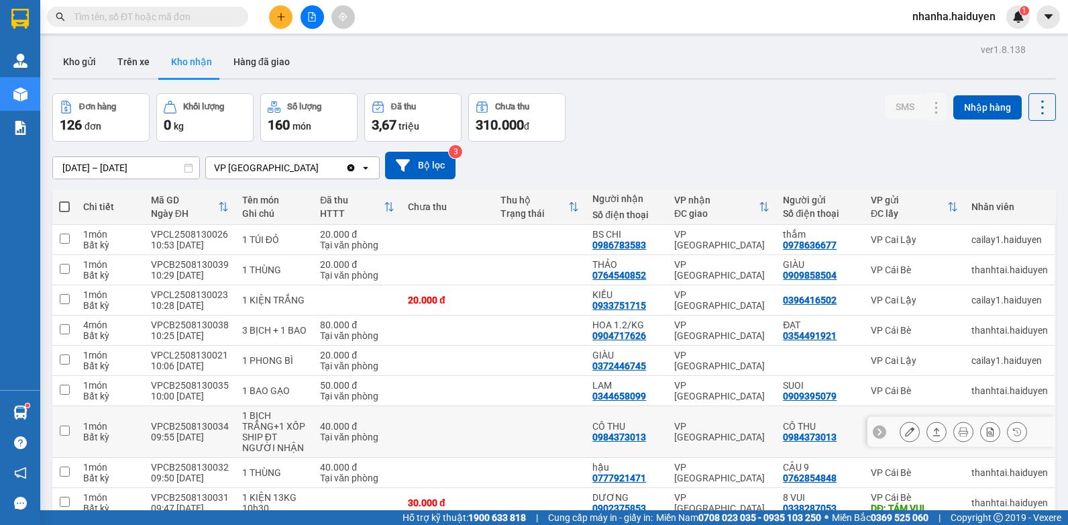
scroll to position [93, 0]
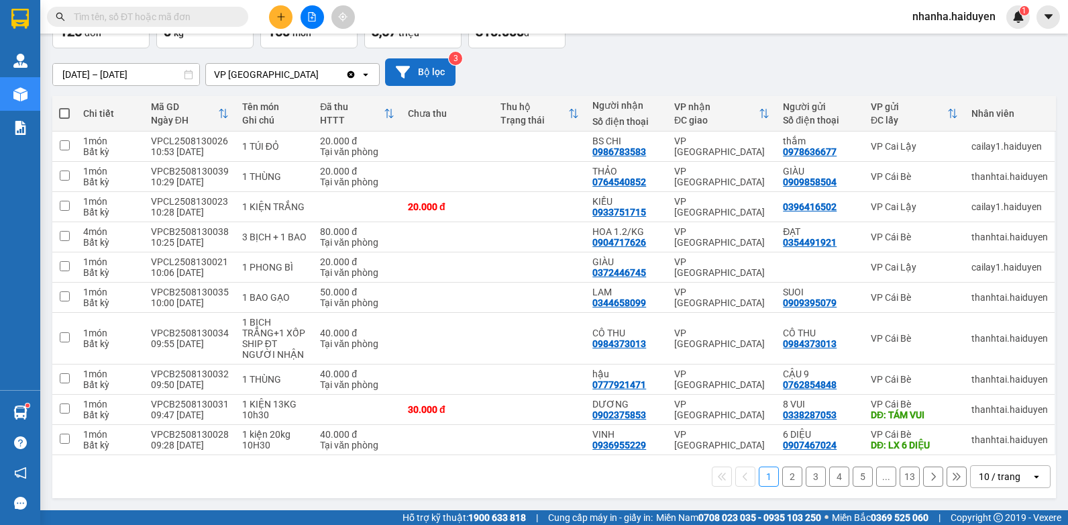
click at [388, 66] on button "Bộ lọc" at bounding box center [420, 72] width 70 height 28
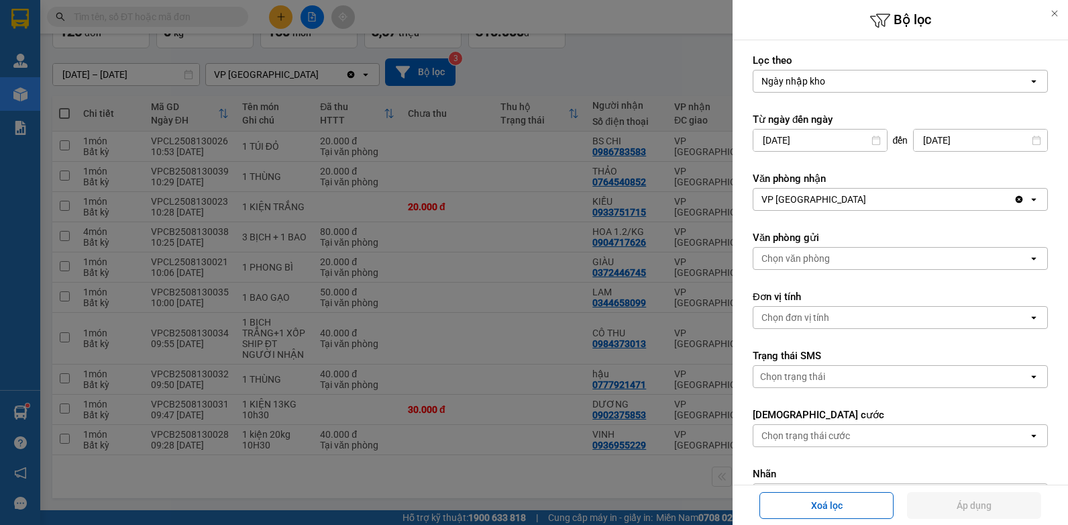
click at [811, 198] on div "VP [GEOGRAPHIC_DATA]" at bounding box center [884, 199] width 260 height 21
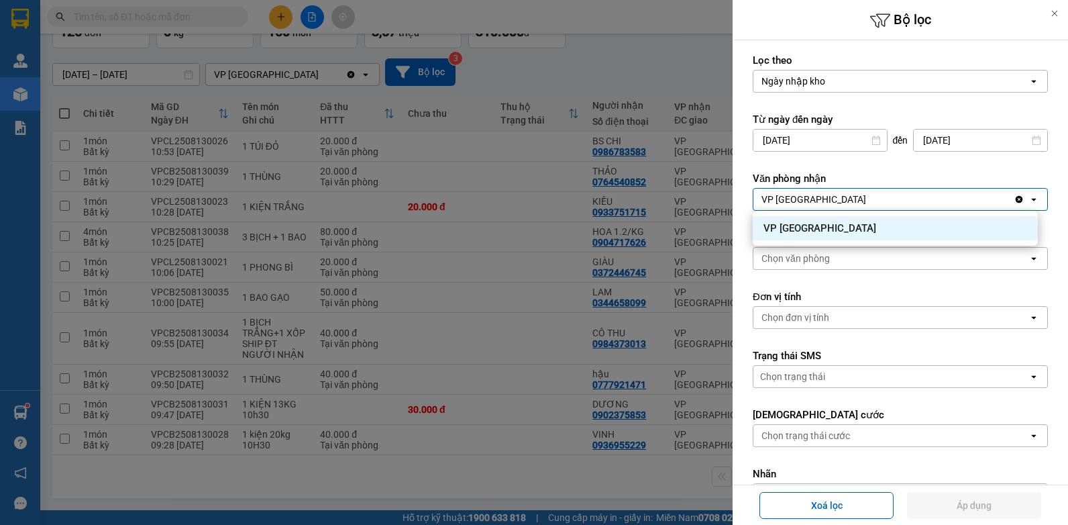
click at [544, 317] on div at bounding box center [534, 262] width 1068 height 525
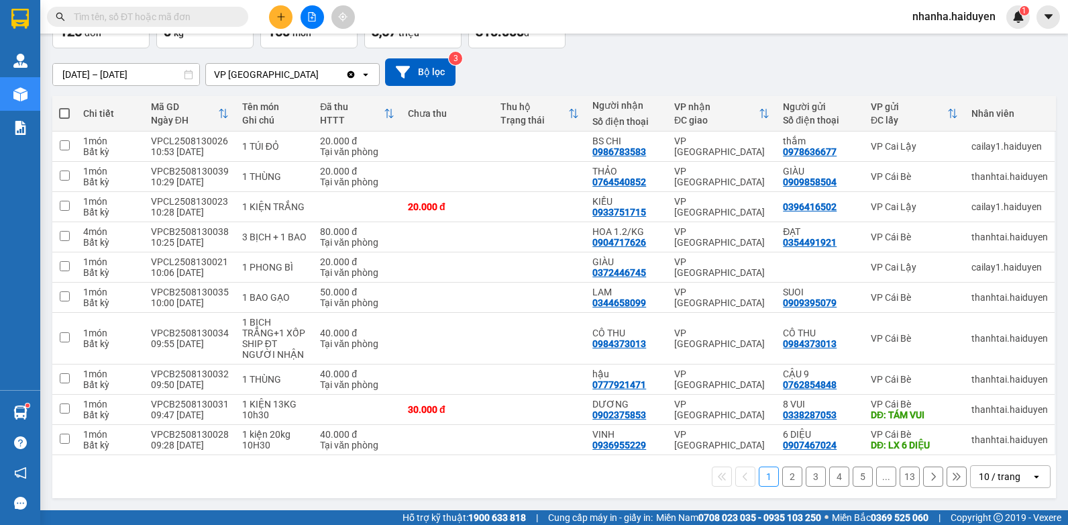
click at [1020, 474] on div "10 / trang" at bounding box center [1001, 476] width 60 height 21
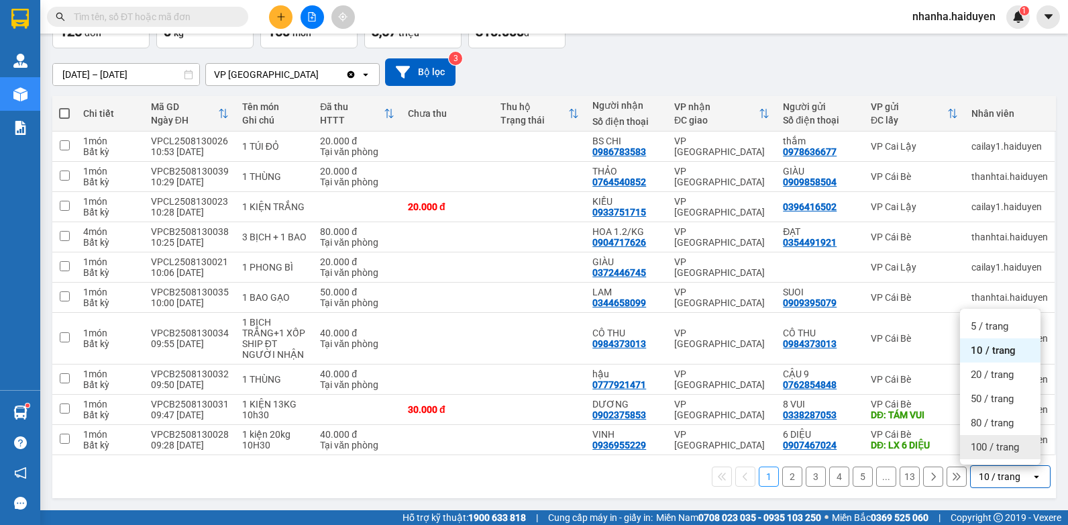
click at [1005, 450] on span "100 / trang" at bounding box center [995, 446] width 48 height 13
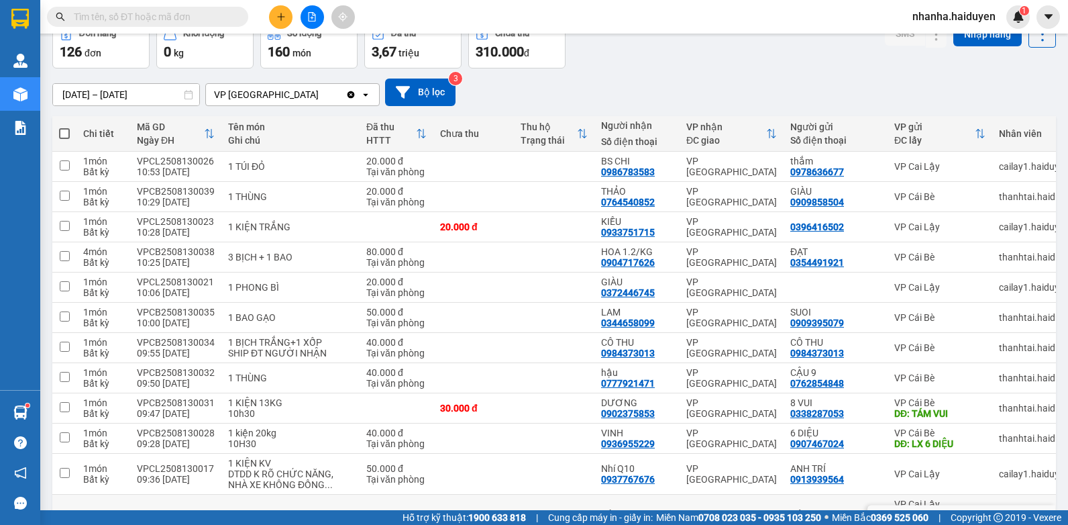
scroll to position [6, 0]
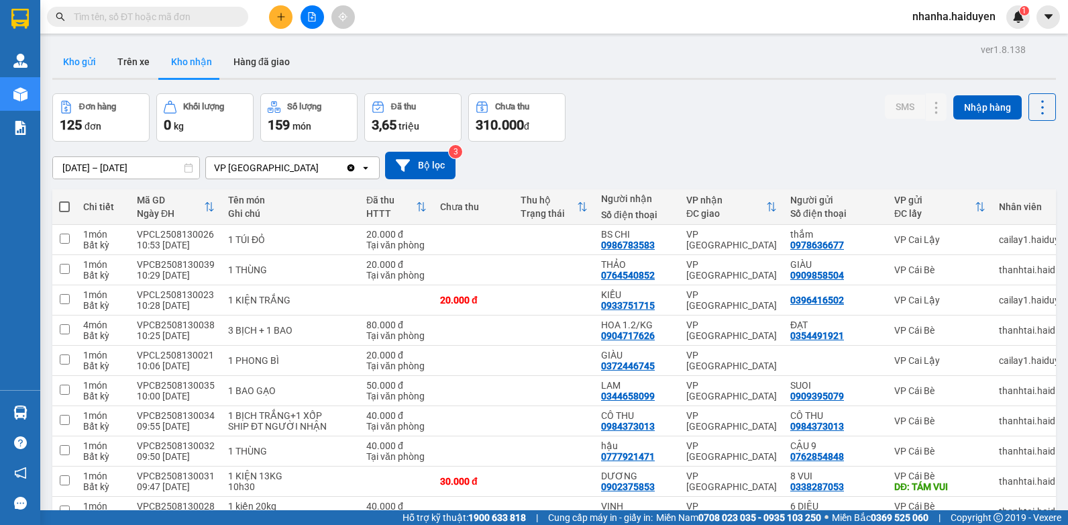
click at [91, 57] on button "Kho gửi" at bounding box center [79, 62] width 54 height 32
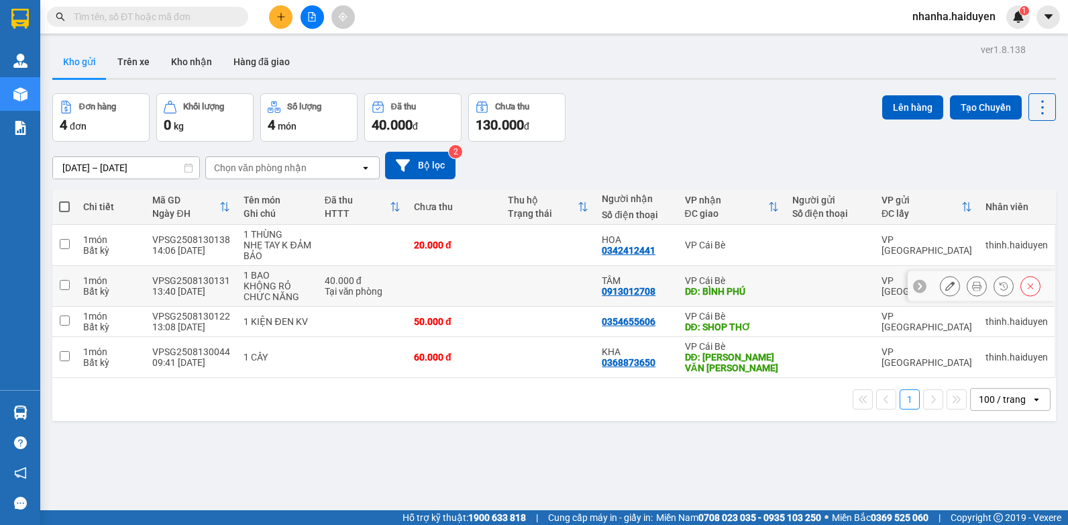
scroll to position [62, 0]
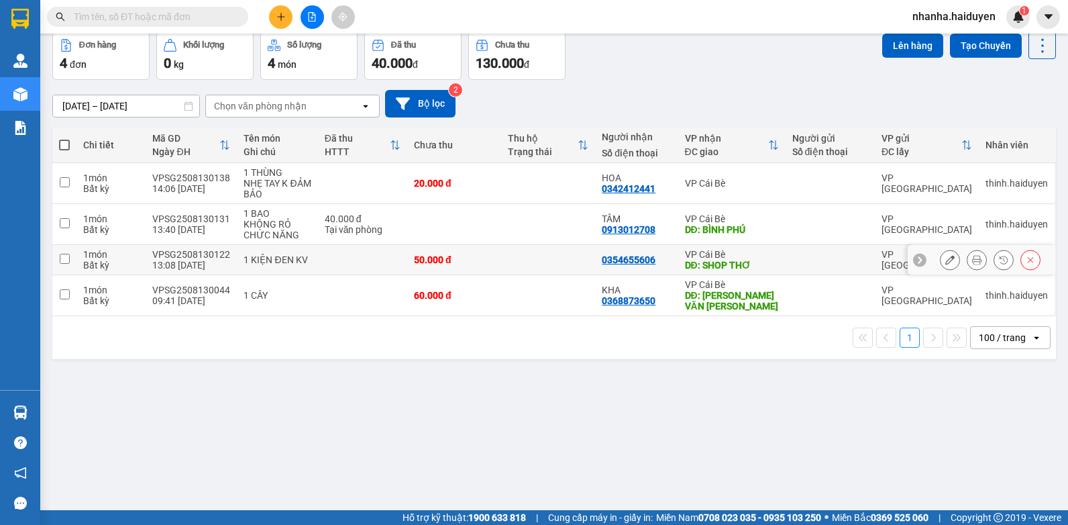
click at [460, 261] on div "50.000 đ" at bounding box center [454, 259] width 81 height 11
checkbox input "true"
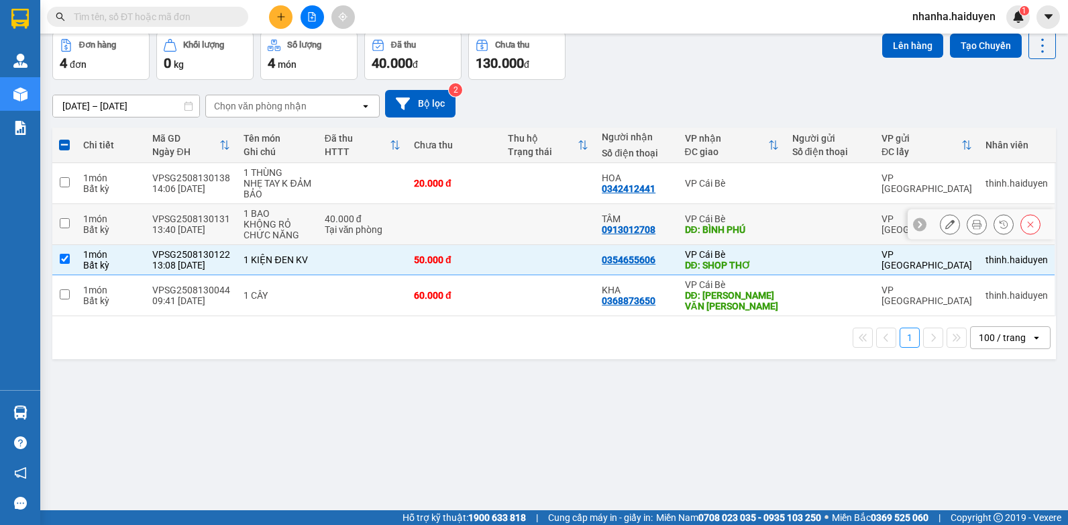
click at [476, 230] on td at bounding box center [454, 224] width 94 height 41
checkbox input "true"
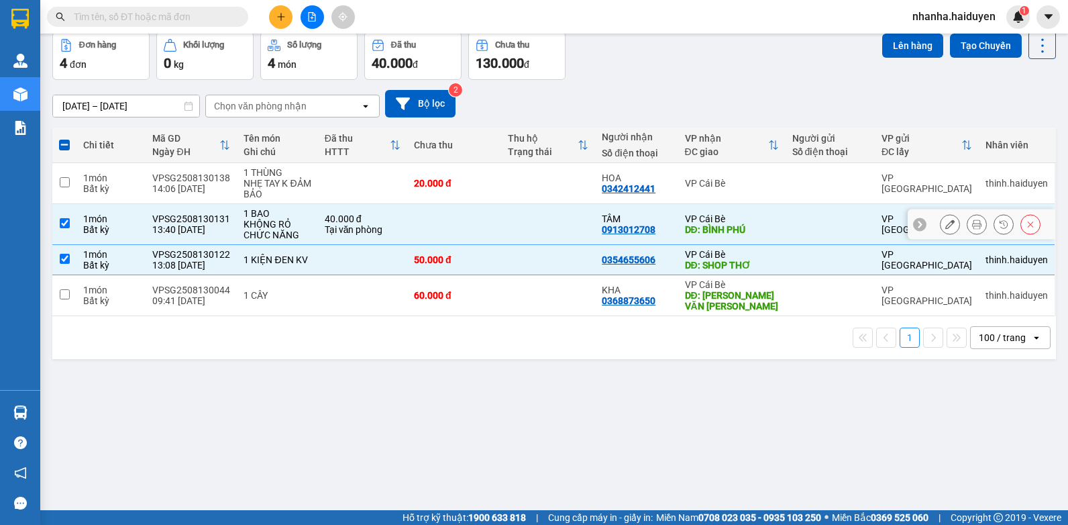
scroll to position [0, 0]
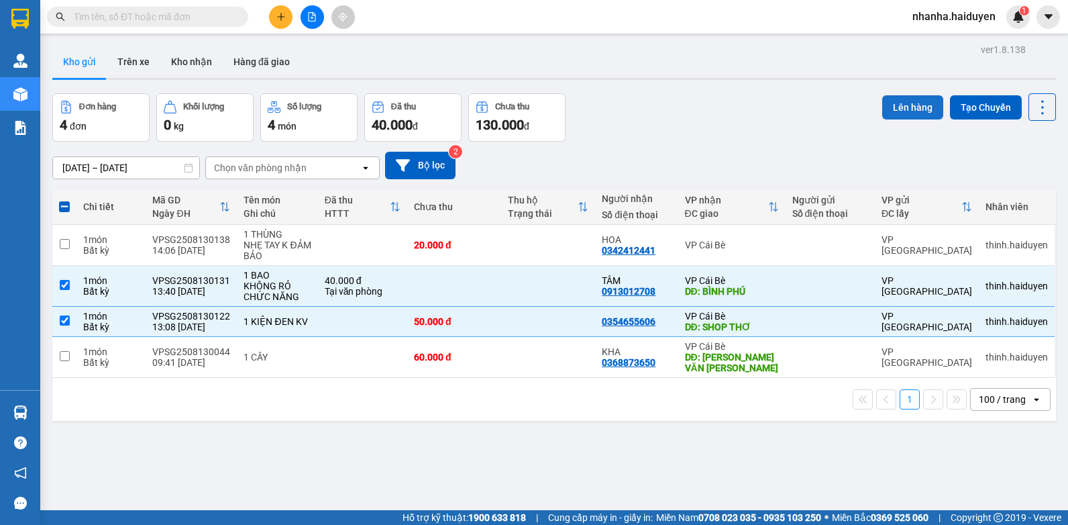
click at [918, 104] on button "Lên hàng" at bounding box center [912, 107] width 61 height 24
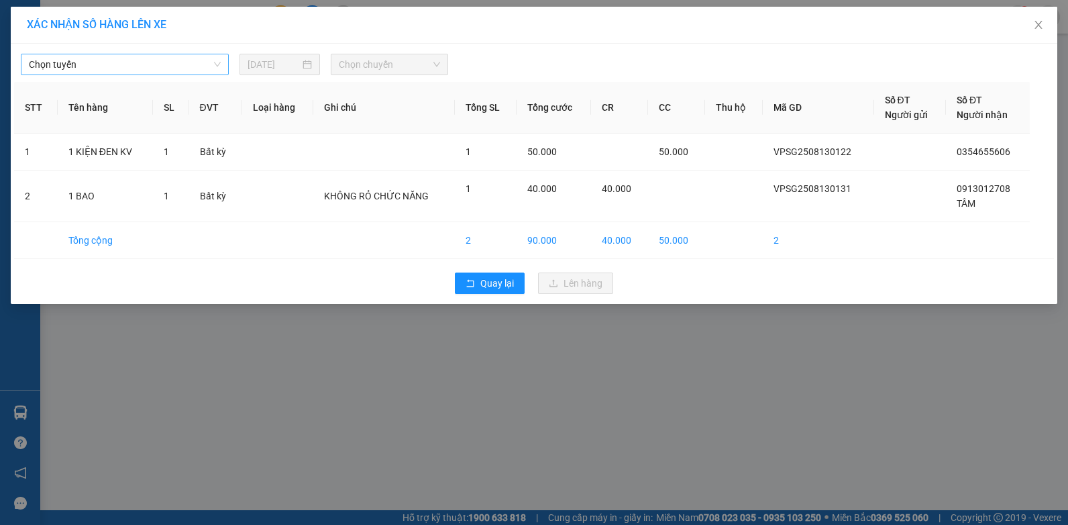
click at [85, 67] on span "Chọn tuyến" at bounding box center [125, 64] width 192 height 20
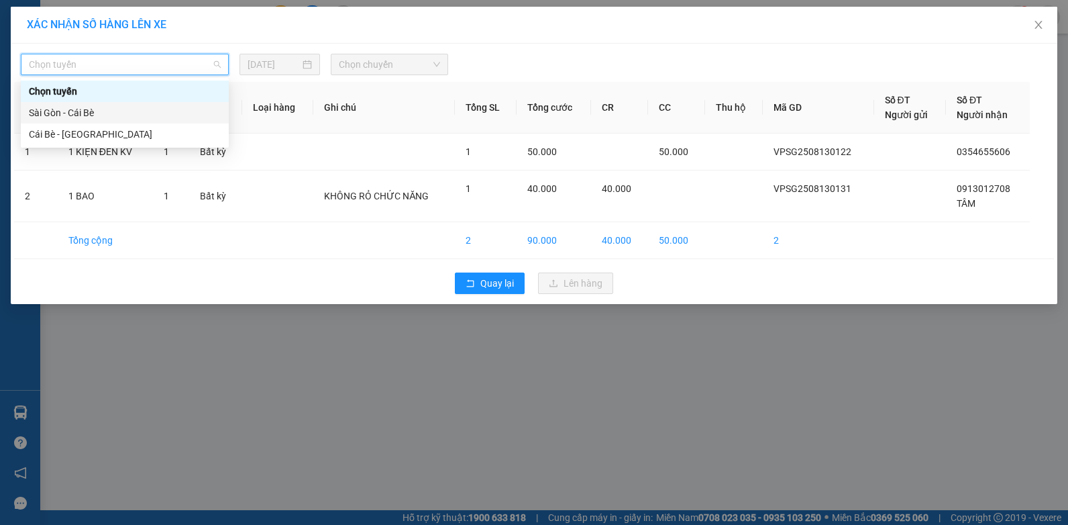
click at [70, 106] on div "Sài Gòn - Cái Bè" at bounding box center [125, 112] width 192 height 15
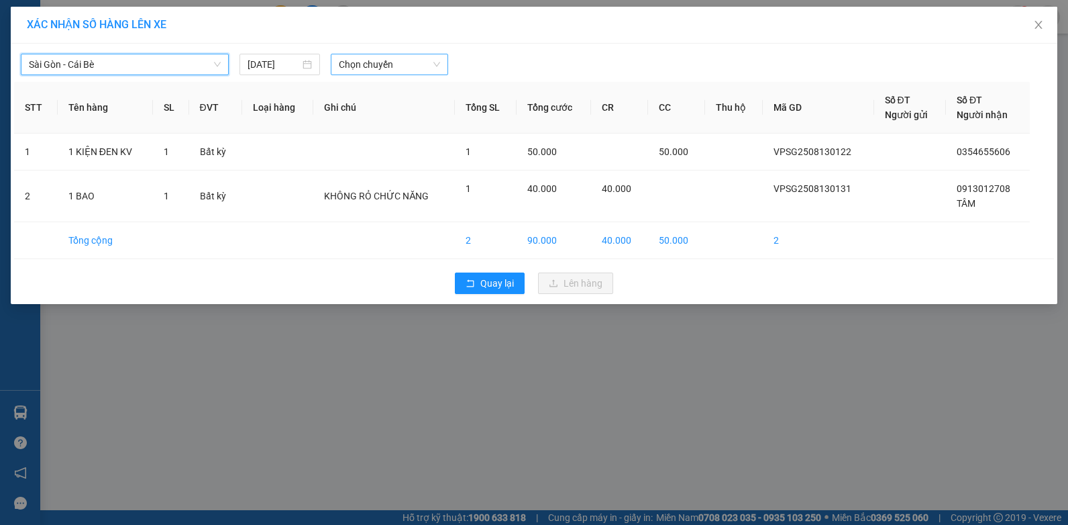
click at [405, 58] on span "Chọn chuyến" at bounding box center [389, 64] width 101 height 20
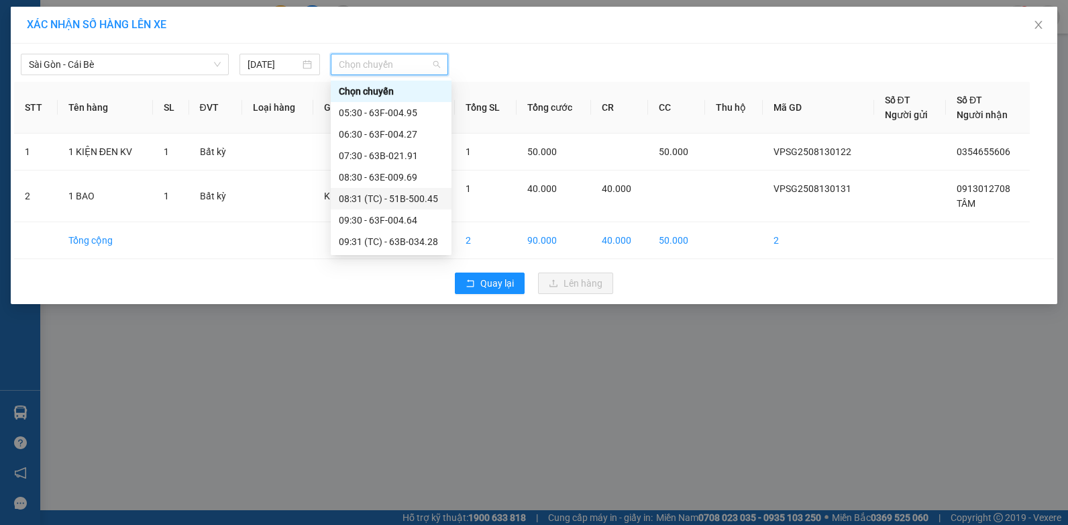
scroll to position [268, 0]
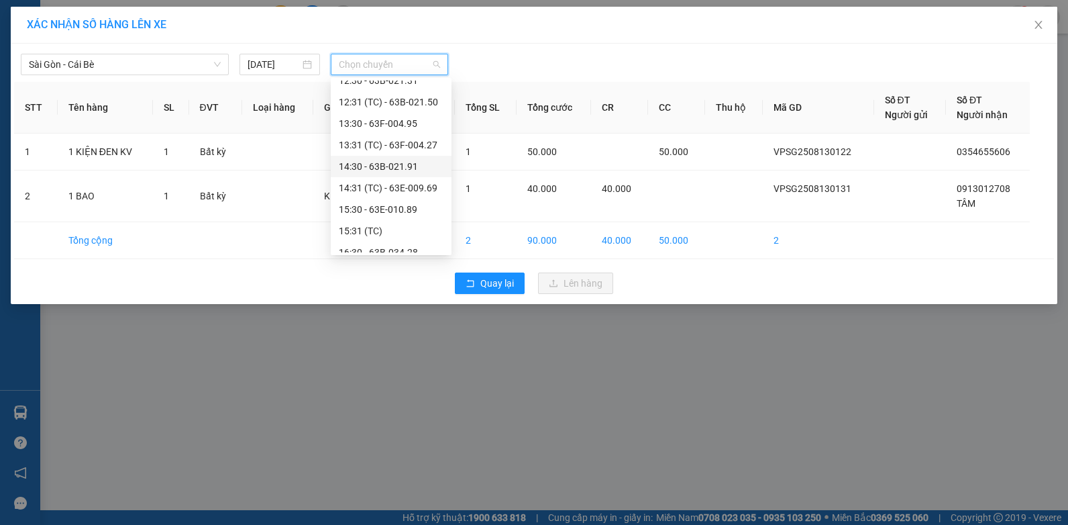
click at [417, 165] on div "14:30 - 63B-021.91" at bounding box center [391, 166] width 105 height 15
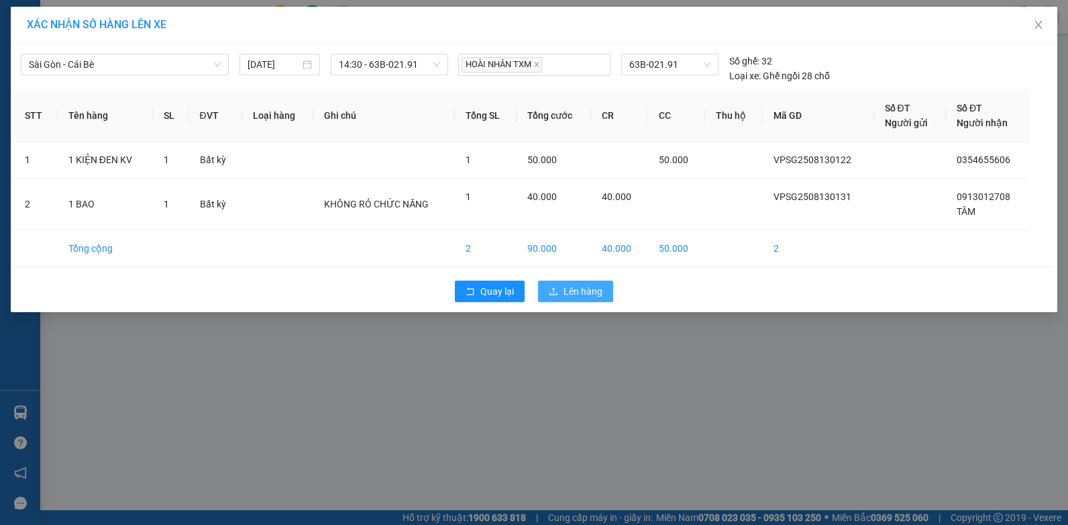
click at [574, 289] on span "Lên hàng" at bounding box center [583, 291] width 39 height 15
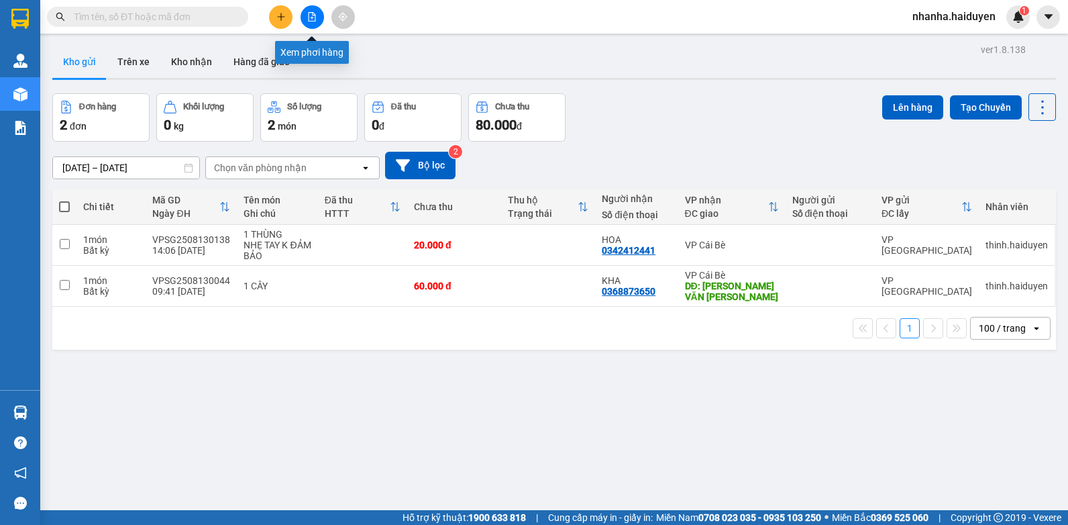
click at [315, 11] on button at bounding box center [312, 16] width 23 height 23
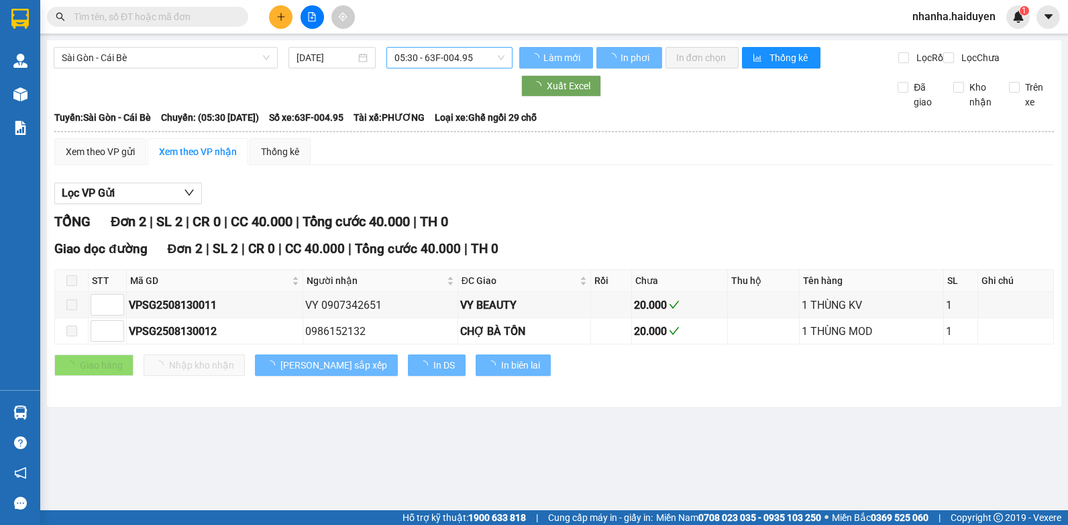
click at [474, 57] on span "05:30 - 63F-004.95" at bounding box center [450, 58] width 110 height 20
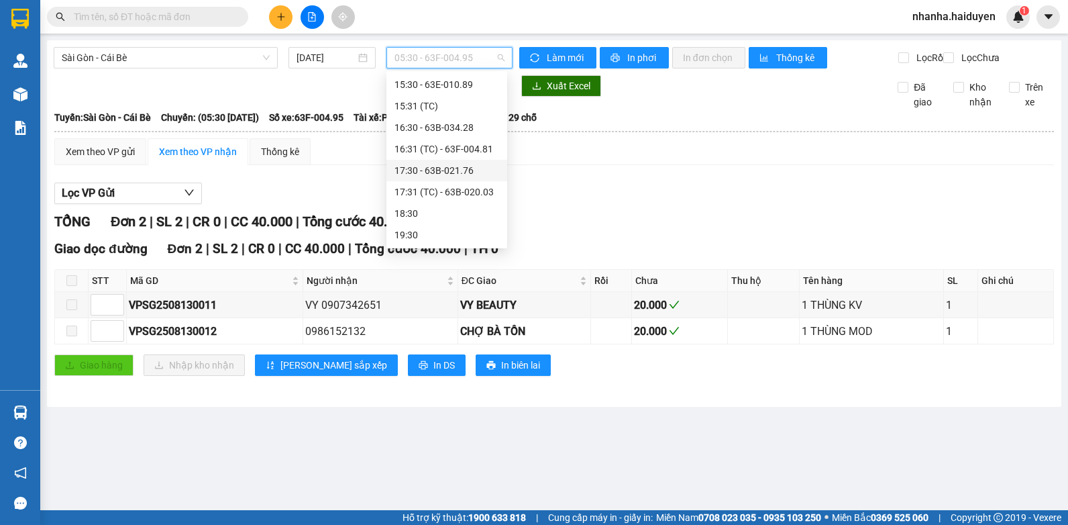
scroll to position [319, 0]
click at [474, 106] on div "14:30 - 63B-021.91" at bounding box center [447, 108] width 105 height 15
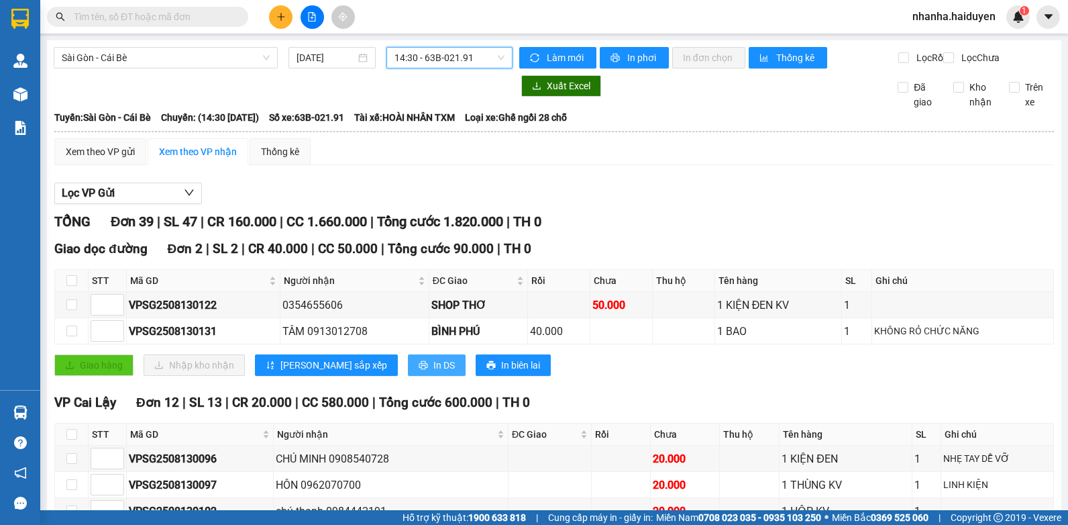
drag, startPoint x: 364, startPoint y: 376, endPoint x: 357, endPoint y: 372, distance: 7.8
click at [419, 370] on icon "printer" at bounding box center [423, 365] width 9 height 9
click at [316, 15] on icon "file-add" at bounding box center [311, 16] width 9 height 9
click at [407, 56] on span "14:30 - 63B-021.91" at bounding box center [450, 58] width 110 height 20
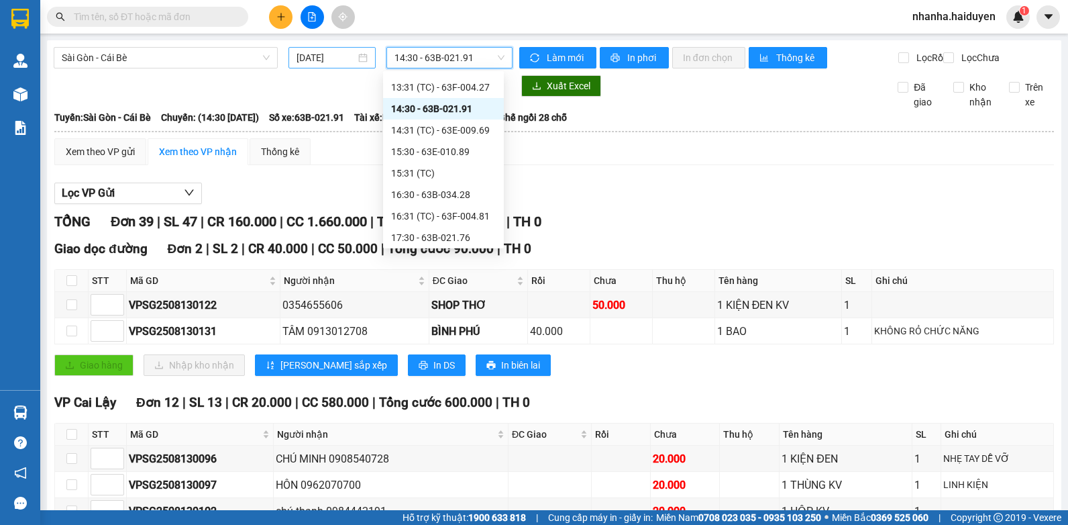
click at [334, 47] on div "[DATE]" at bounding box center [332, 57] width 87 height 21
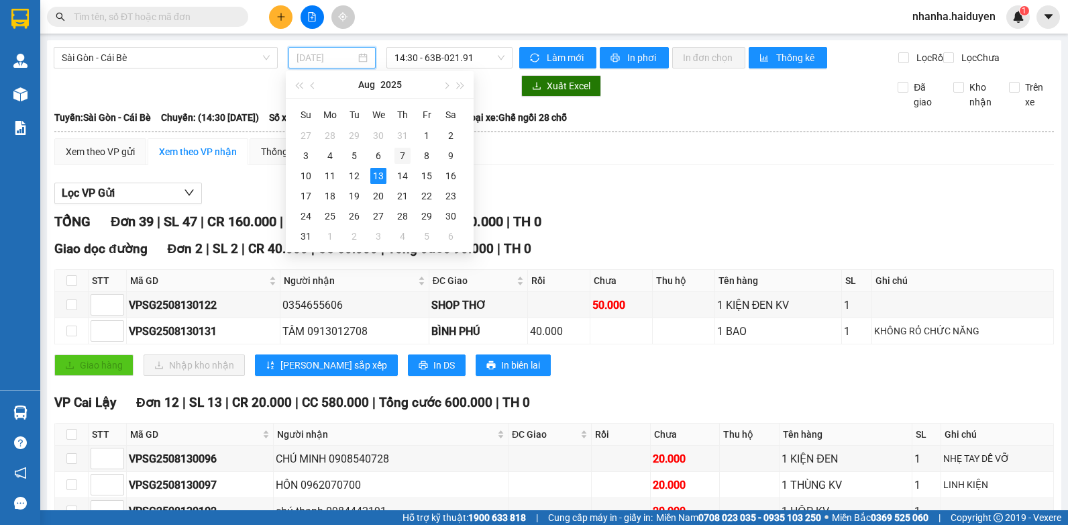
click at [405, 151] on div "7" at bounding box center [403, 156] width 16 height 16
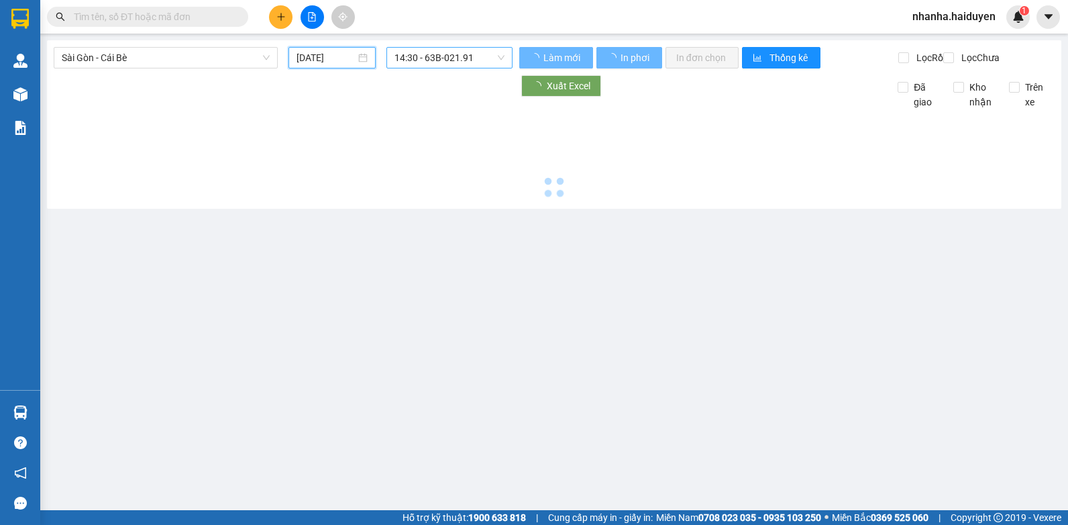
click at [429, 62] on span "14:30 - 63B-021.91" at bounding box center [450, 58] width 110 height 20
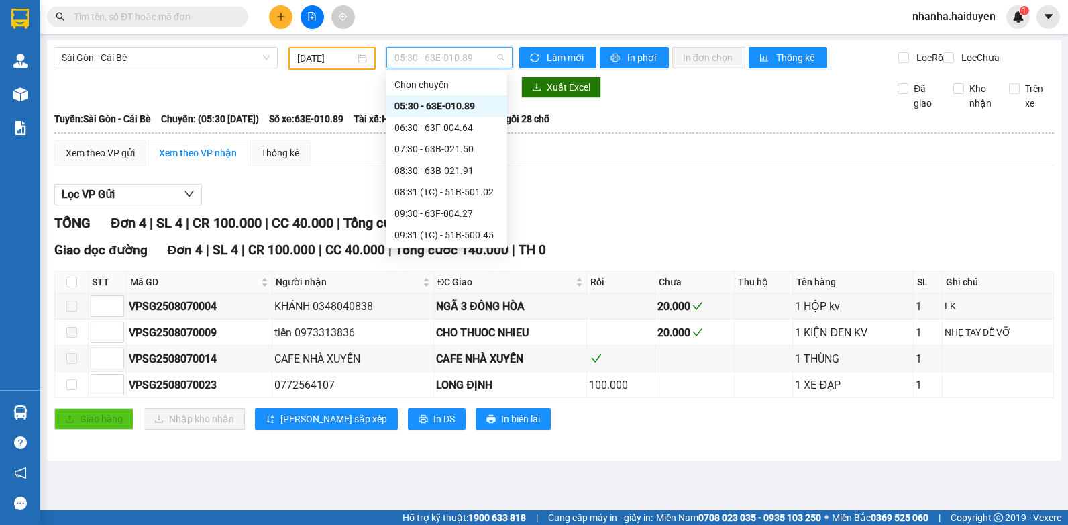
click at [455, 103] on div "05:30 - 63E-010.89" at bounding box center [447, 106] width 105 height 15
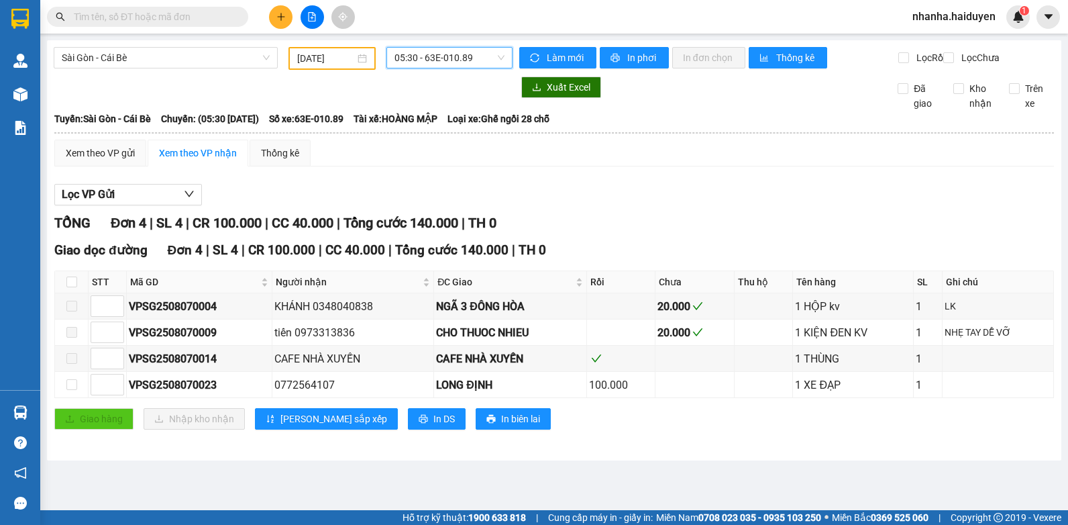
click at [602, 440] on div "Giao dọc đường Đơn 4 | SL 4 | CR 100.000 | CC 40.000 | Tổng cước 140.000 | TH 0…" at bounding box center [554, 339] width 1000 height 199
click at [337, 48] on div "07/08/2025" at bounding box center [332, 58] width 87 height 23
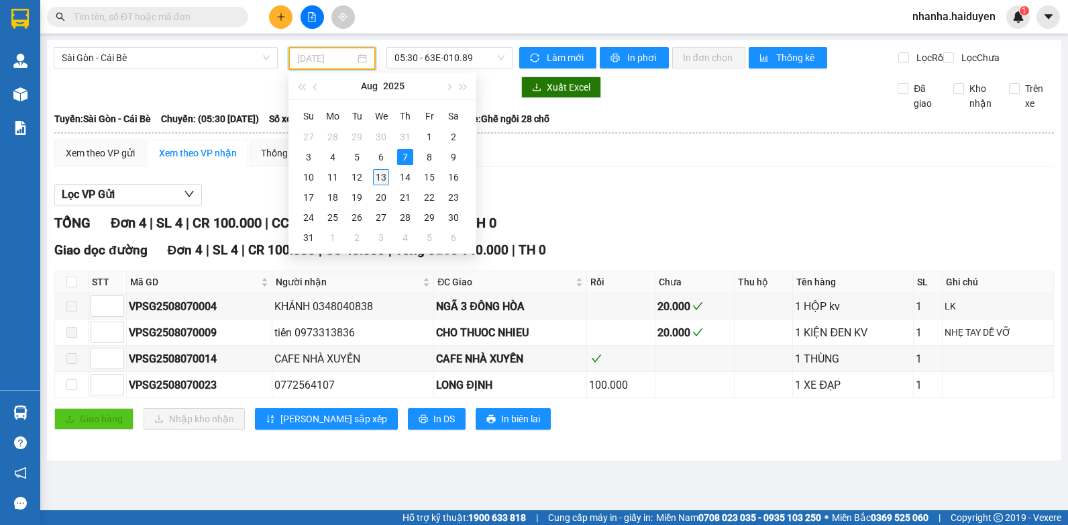
click at [385, 176] on div "13" at bounding box center [381, 177] width 16 height 16
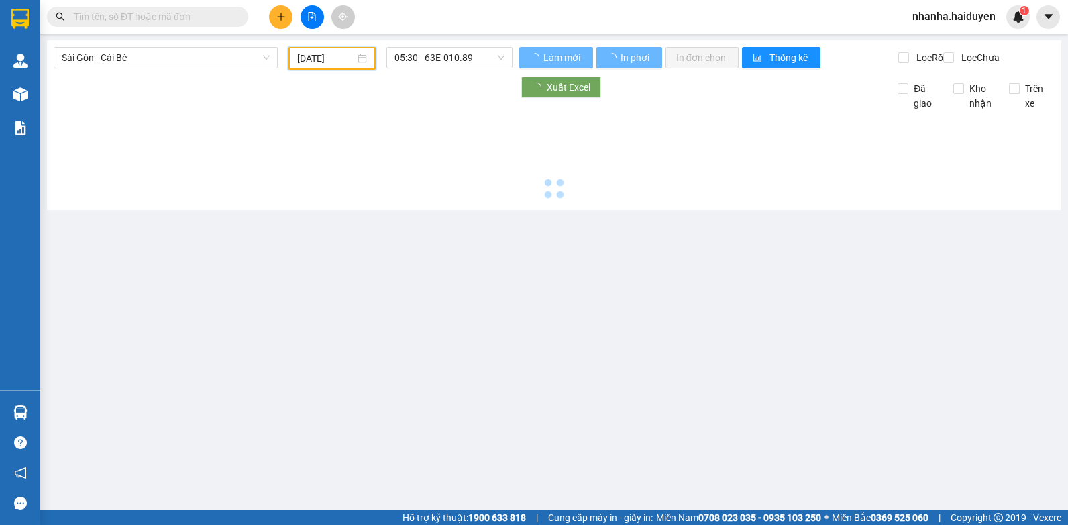
type input "[DATE]"
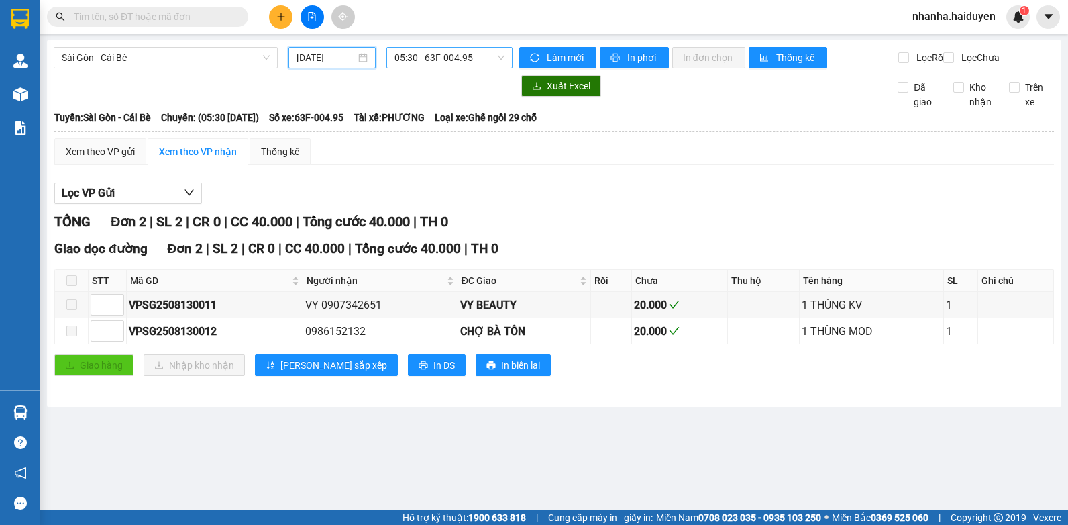
click at [451, 56] on span "05:30 - 63F-004.95" at bounding box center [450, 58] width 110 height 20
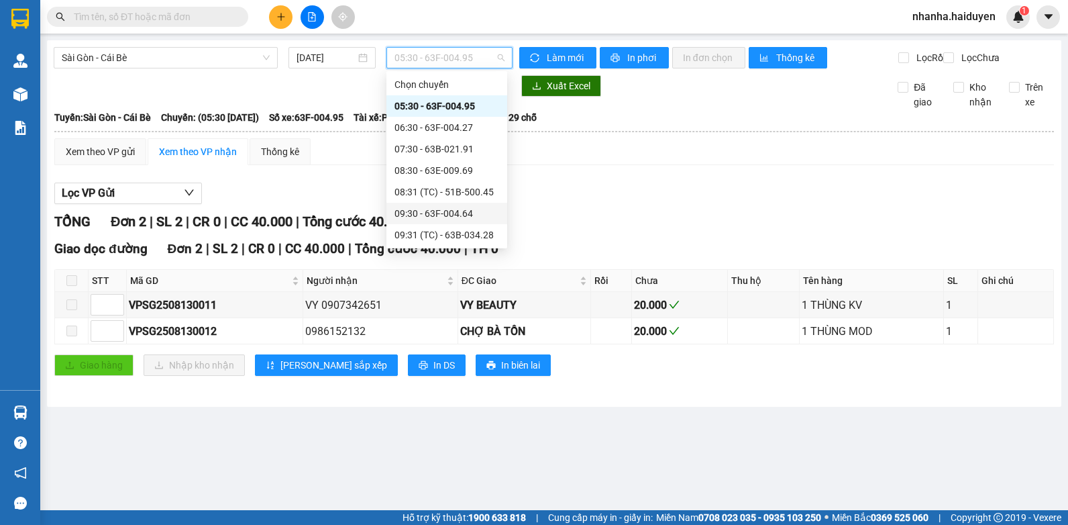
scroll to position [67, 0]
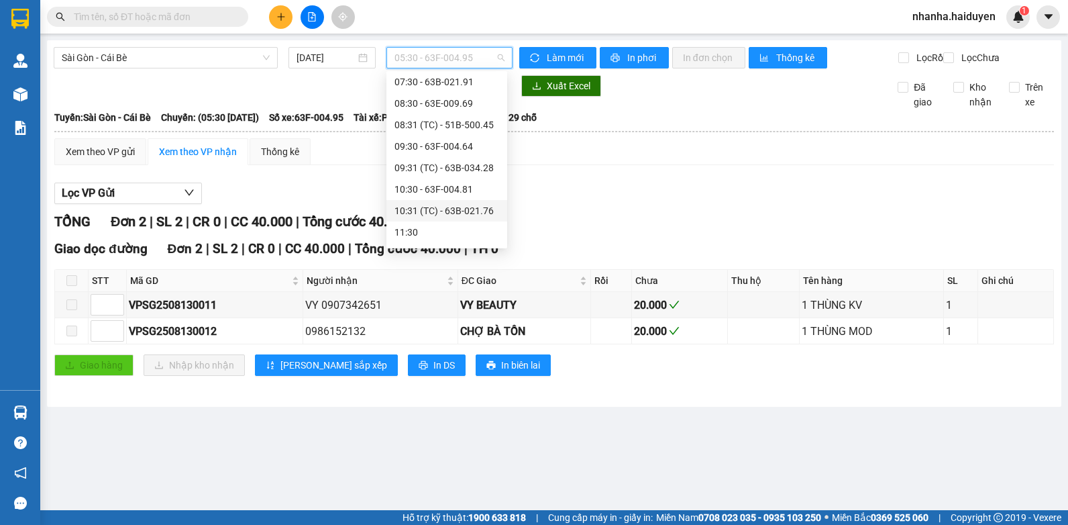
click at [464, 200] on div "10:31 (TC) - 63B-021.76" at bounding box center [447, 210] width 121 height 21
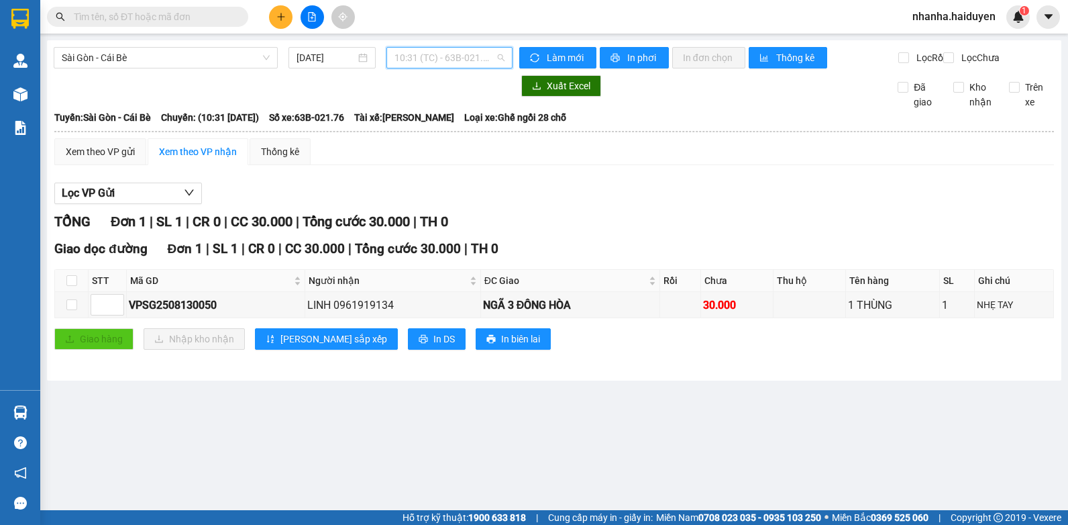
click at [442, 56] on span "10:31 (TC) - 63B-021.76" at bounding box center [450, 58] width 110 height 20
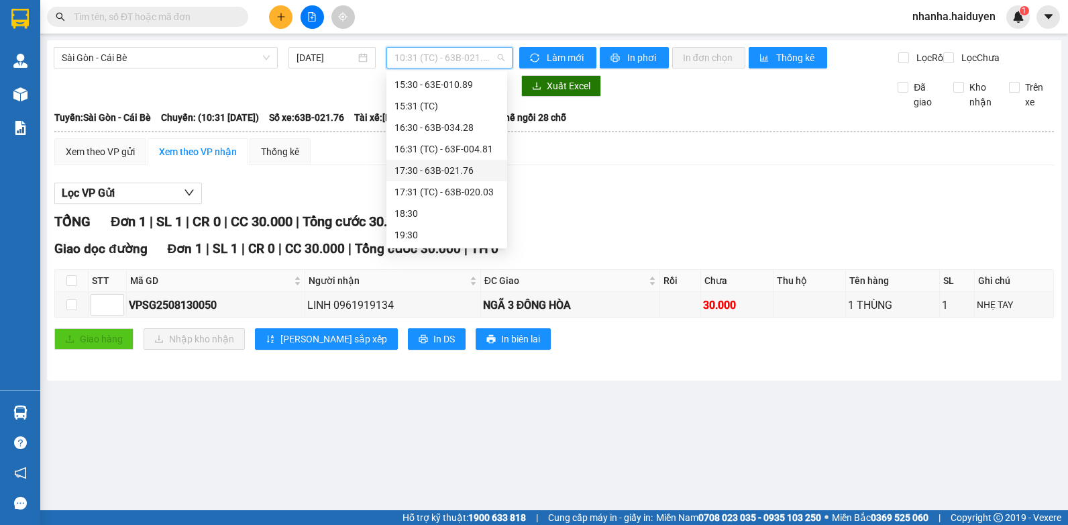
scroll to position [252, 0]
click at [432, 191] on div "14:31 (TC) - 63E-009.69" at bounding box center [447, 197] width 105 height 15
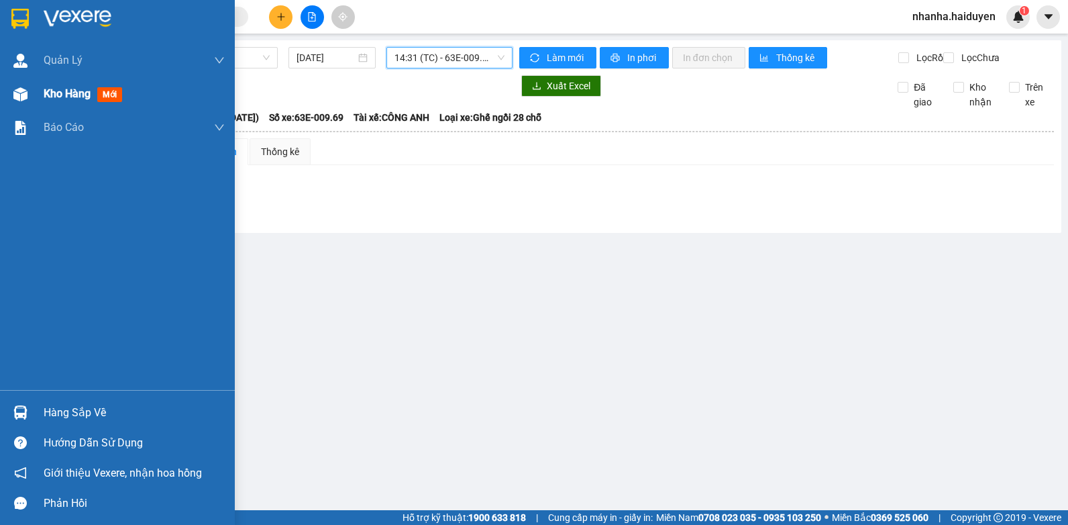
click at [21, 100] on img at bounding box center [20, 94] width 14 height 14
